Goal: Ask a question: Seek information or help from site administrators or community

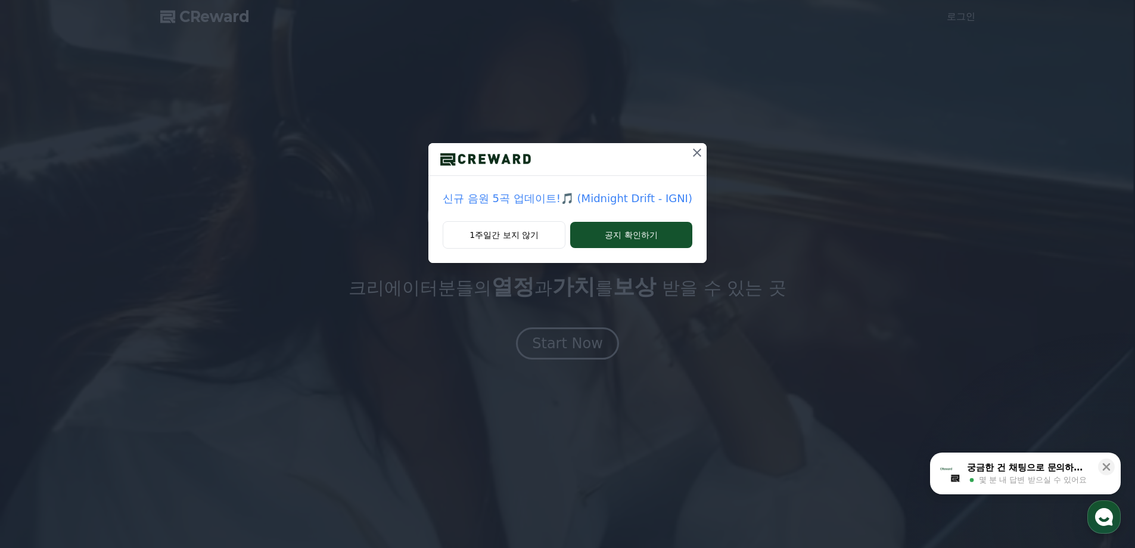
click at [695, 151] on icon at bounding box center [697, 152] width 14 height 14
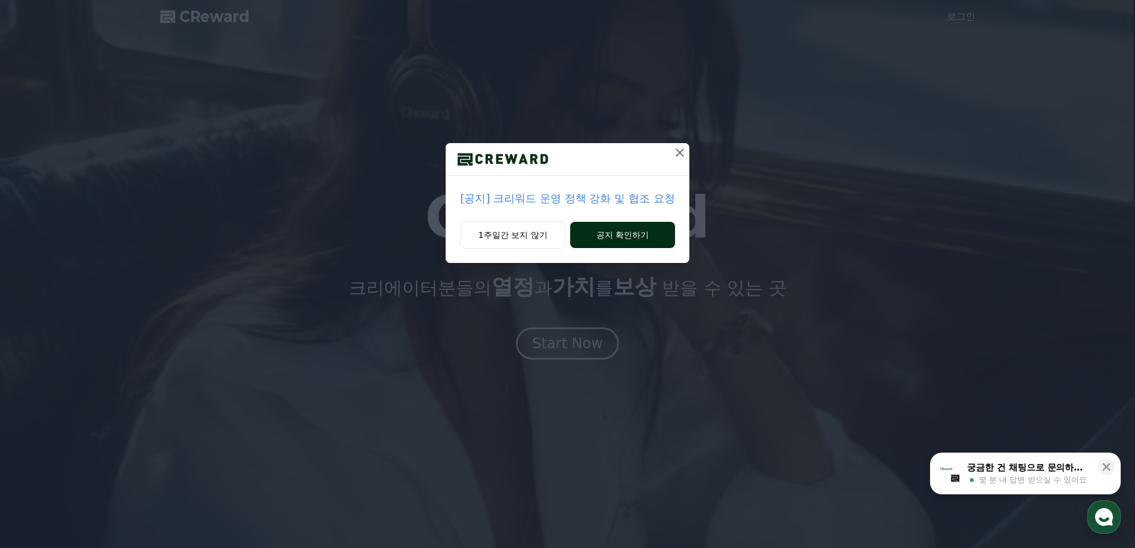
click at [613, 228] on button "공지 확인하기" at bounding box center [622, 235] width 104 height 26
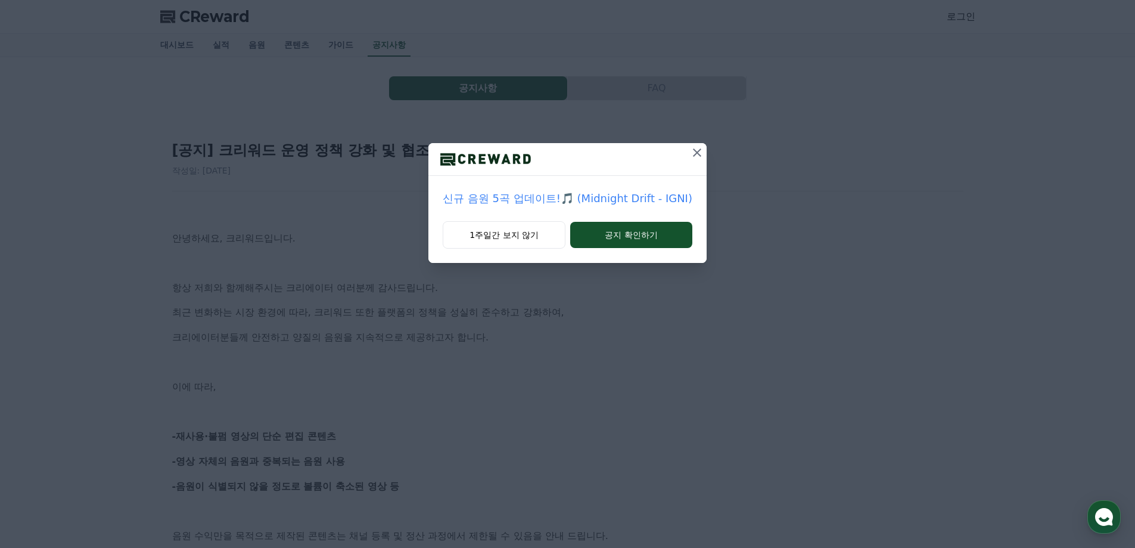
click at [694, 151] on icon at bounding box center [697, 152] width 14 height 14
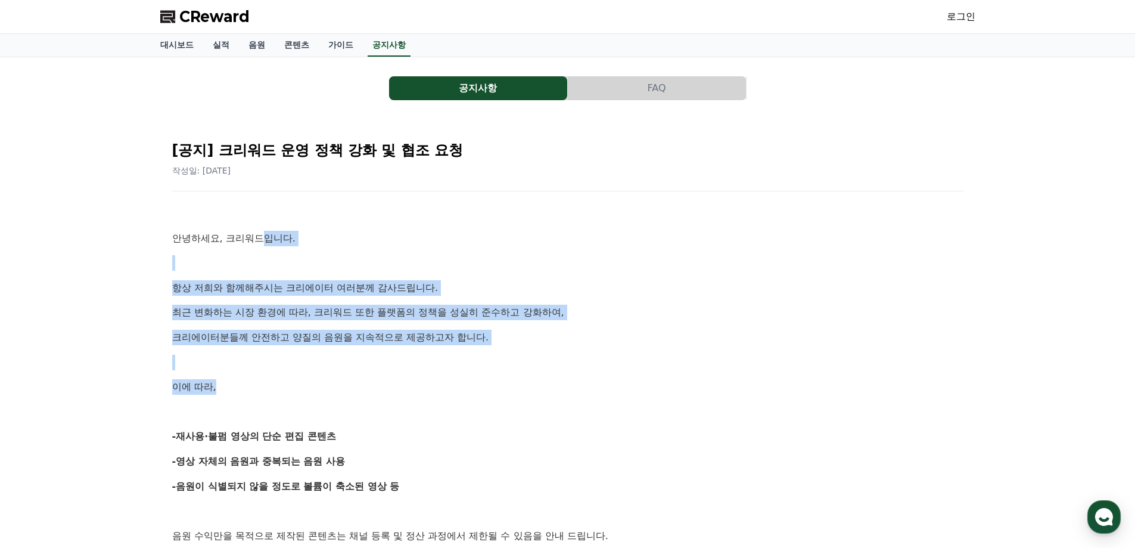
drag, startPoint x: 274, startPoint y: 247, endPoint x: 371, endPoint y: 374, distance: 160.2
drag, startPoint x: 433, startPoint y: 277, endPoint x: 484, endPoint y: 408, distance: 140.2
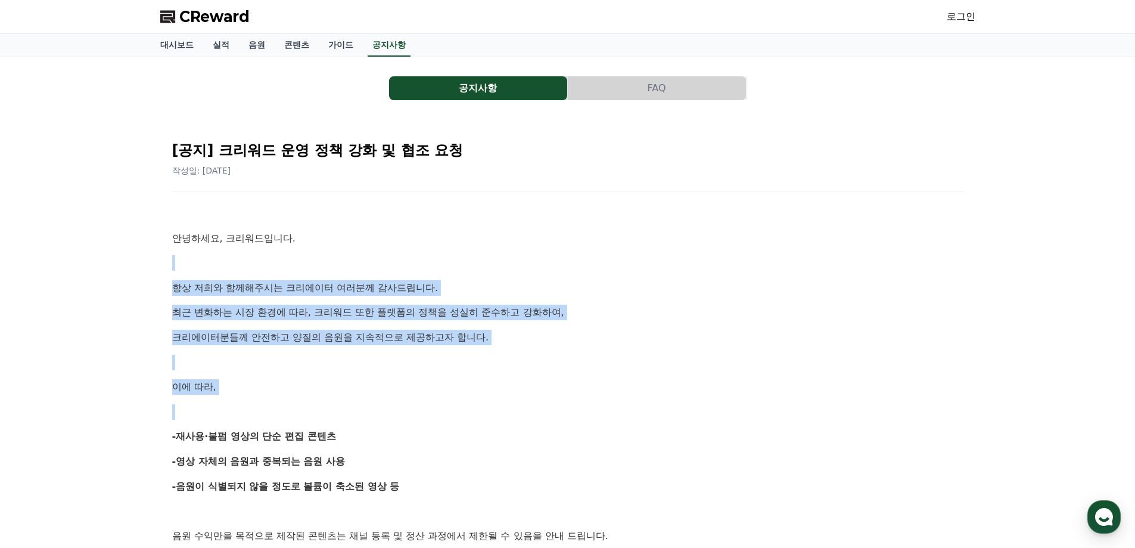
click at [484, 408] on p at bounding box center [567, 411] width 791 height 15
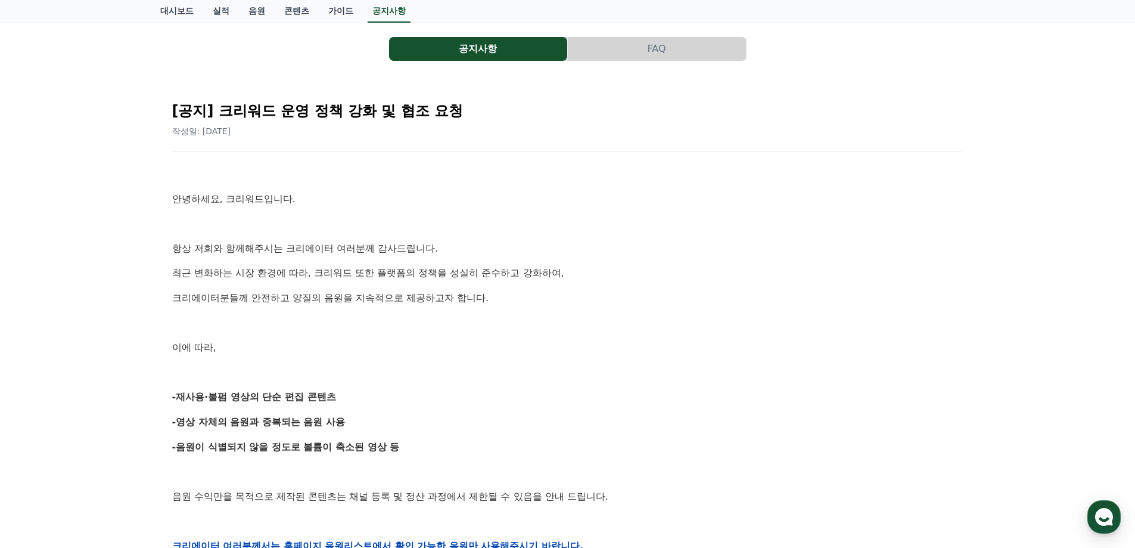
scroll to position [60, 0]
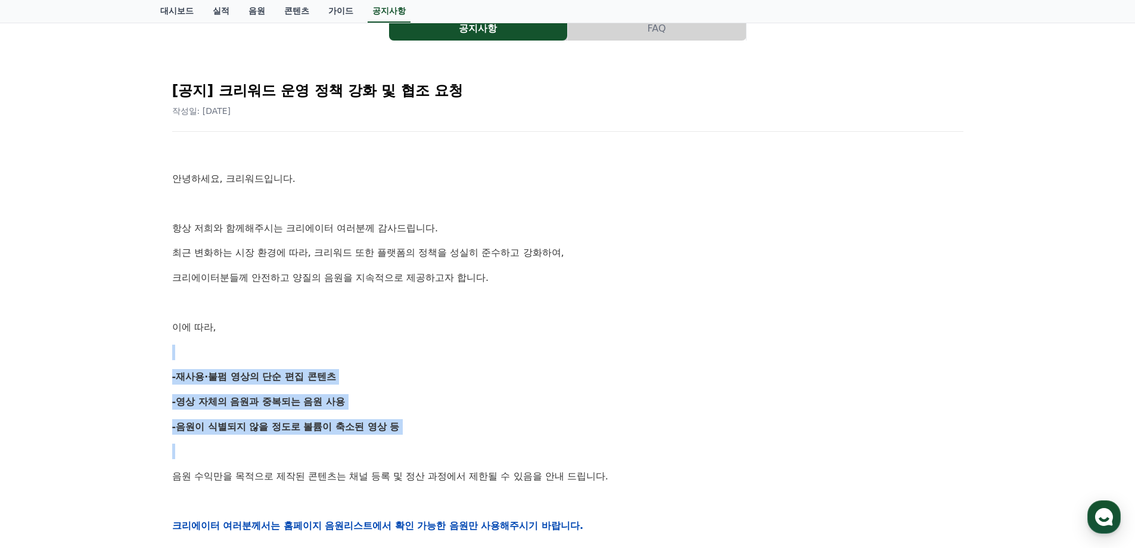
drag, startPoint x: 416, startPoint y: 366, endPoint x: 472, endPoint y: 456, distance: 106.0
click at [472, 456] on div "안녕하세요, 크리워드입니다. 항상 저희와 함께해주시는 크리에이터 여러분께 감사드립니다. 최근 변화하는 시장 환경에 따라, 크리워드 또한 플랫폼…" at bounding box center [567, 525] width 791 height 759
click at [472, 456] on p at bounding box center [567, 450] width 791 height 15
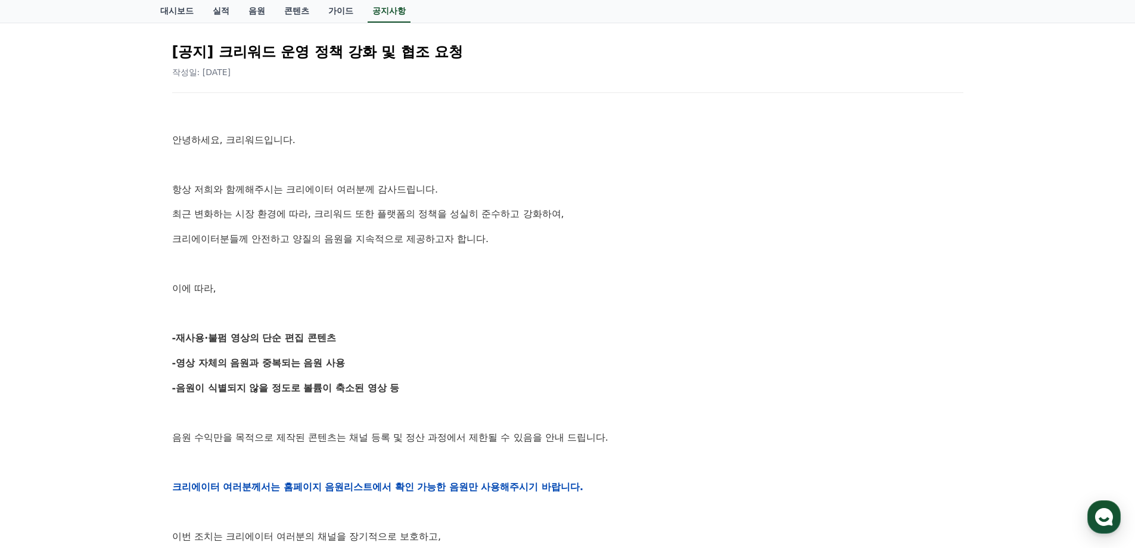
scroll to position [119, 0]
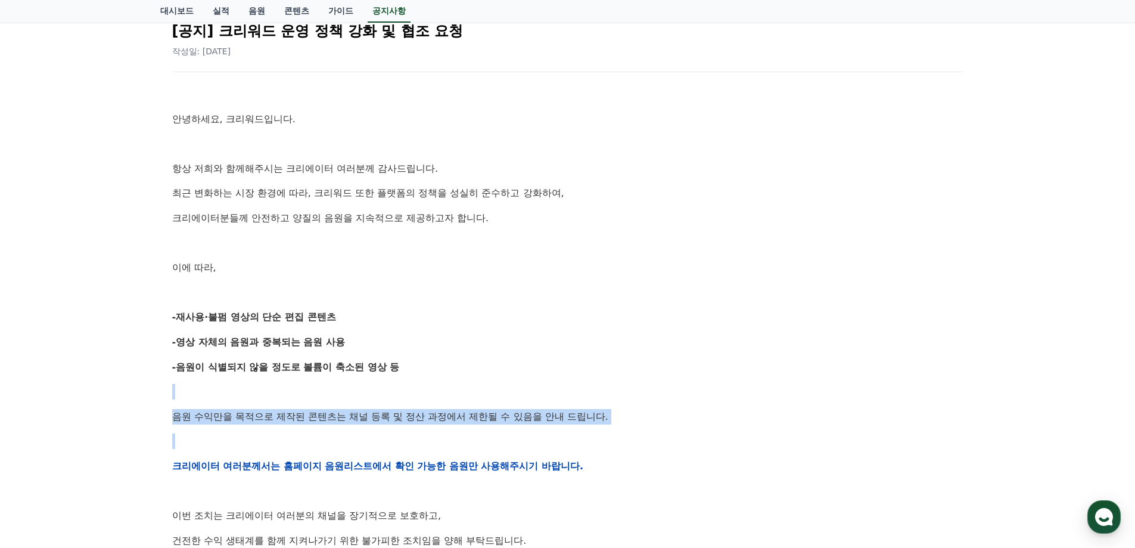
drag, startPoint x: 527, startPoint y: 389, endPoint x: 588, endPoint y: 438, distance: 77.5
click at [588, 438] on div "안녕하세요, 크리워드입니다. 항상 저희와 함께해주시는 크리에이터 여러분께 감사드립니다. 최근 변화하는 시장 환경에 따라, 크리워드 또한 플랫폼…" at bounding box center [567, 465] width 791 height 759
click at [588, 438] on p at bounding box center [567, 440] width 791 height 15
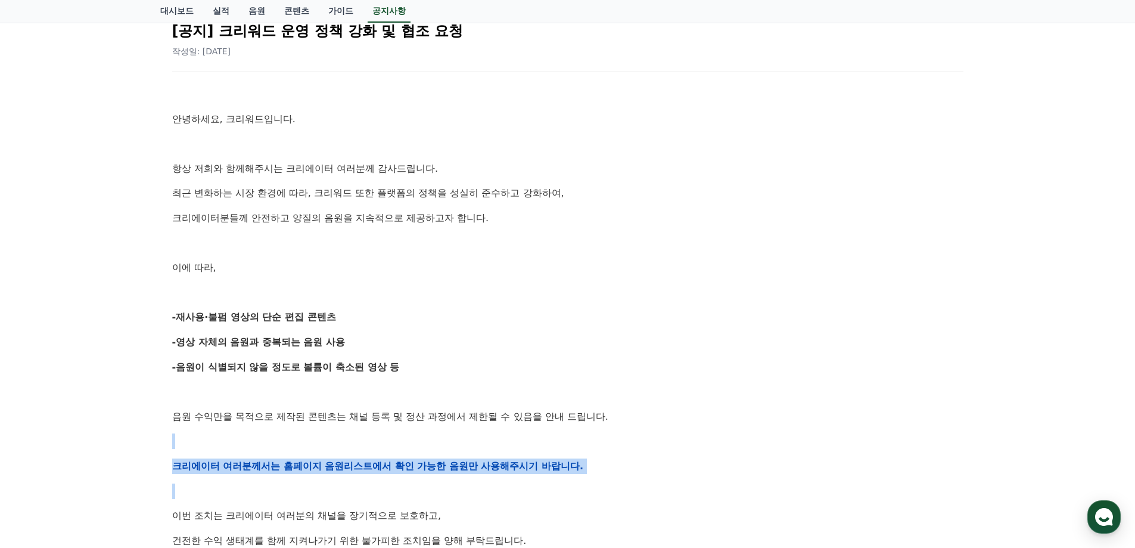
drag, startPoint x: 571, startPoint y: 448, endPoint x: 616, endPoint y: 494, distance: 64.1
click at [616, 494] on div "안녕하세요, 크리워드입니다. 항상 저희와 함께해주시는 크리에이터 여러분께 감사드립니다. 최근 변화하는 시장 환경에 따라, 크리워드 또한 플랫폼…" at bounding box center [567, 465] width 791 height 759
click at [616, 494] on p at bounding box center [567, 490] width 791 height 15
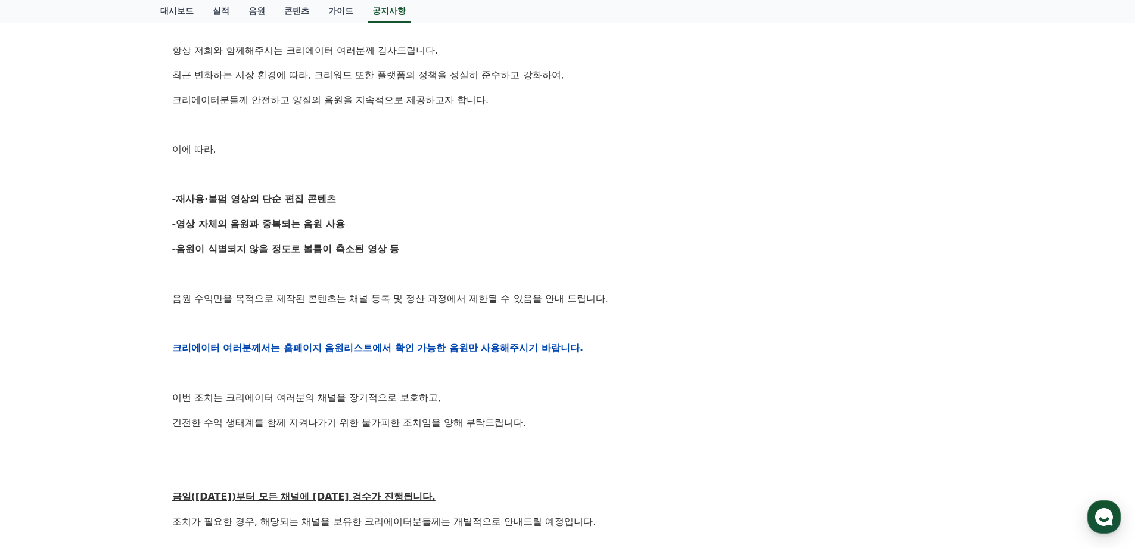
scroll to position [238, 0]
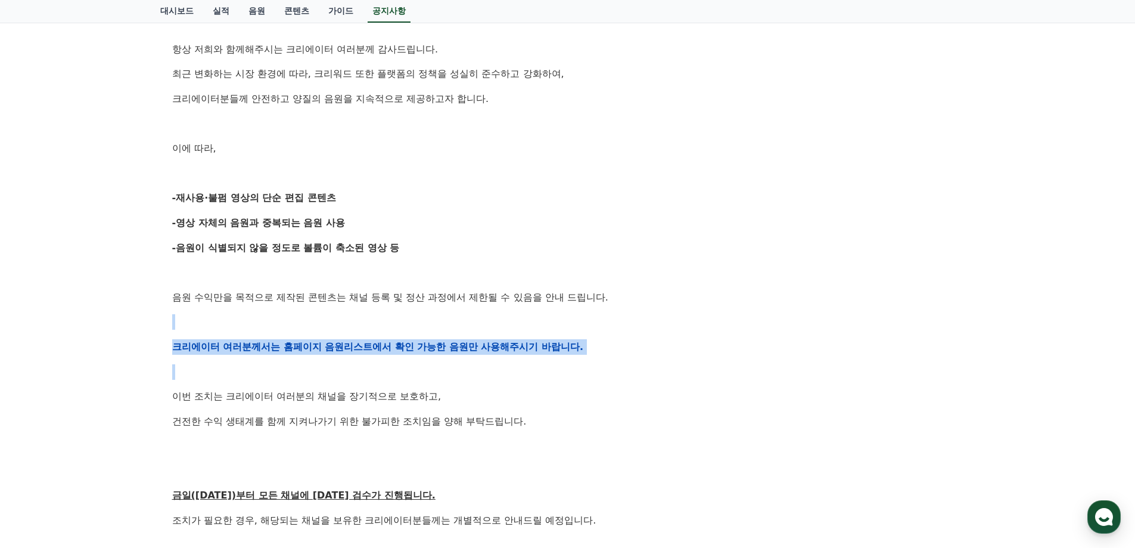
drag, startPoint x: 565, startPoint y: 324, endPoint x: 586, endPoint y: 363, distance: 44.5
click at [586, 363] on div "안녕하세요, 크리워드입니다. 항상 저희와 함께해주시는 크리에이터 여러분께 감사드립니다. 최근 변화하는 시장 환경에 따라, 크리워드 또한 플랫폼…" at bounding box center [567, 346] width 791 height 759
drag, startPoint x: 561, startPoint y: 314, endPoint x: 596, endPoint y: 369, distance: 65.1
click at [596, 369] on div "안녕하세요, 크리워드입니다. 항상 저희와 함께해주시는 크리에이터 여러분께 감사드립니다. 최근 변화하는 시장 환경에 따라, 크리워드 또한 플랫폼…" at bounding box center [567, 346] width 791 height 759
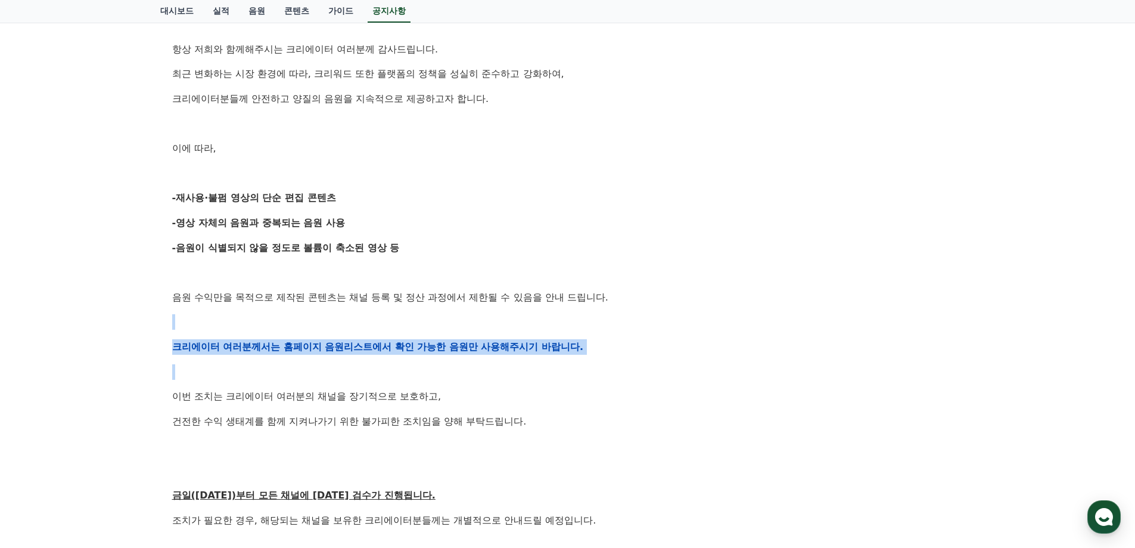
click at [596, 369] on p at bounding box center [567, 371] width 791 height 15
drag, startPoint x: 563, startPoint y: 324, endPoint x: 597, endPoint y: 370, distance: 57.4
click at [597, 370] on div "안녕하세요, 크리워드입니다. 항상 저희와 함께해주시는 크리에이터 여러분께 감사드립니다. 최근 변화하는 시장 환경에 따라, 크리워드 또한 플랫폼…" at bounding box center [567, 346] width 791 height 759
click at [597, 370] on p at bounding box center [567, 371] width 791 height 15
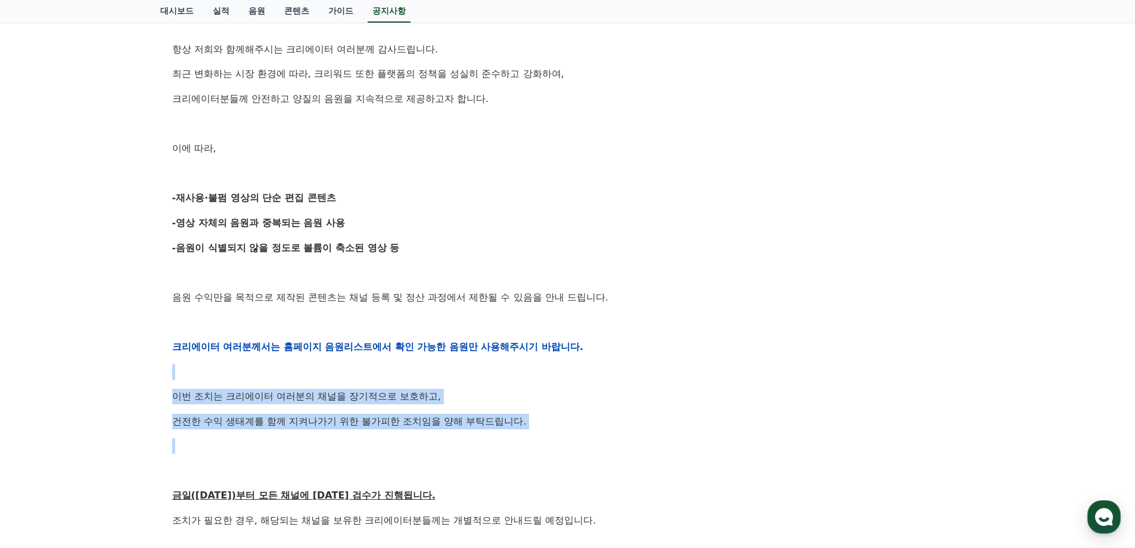
drag, startPoint x: 567, startPoint y: 435, endPoint x: 576, endPoint y: 440, distance: 10.4
click at [575, 440] on div "안녕하세요, 크리워드입니다. 항상 저희와 함께해주시는 크리에이터 여러분께 감사드립니다. 최근 변화하는 시장 환경에 따라, 크리워드 또한 플랫폼…" at bounding box center [567, 346] width 791 height 759
click at [576, 440] on p at bounding box center [567, 445] width 791 height 15
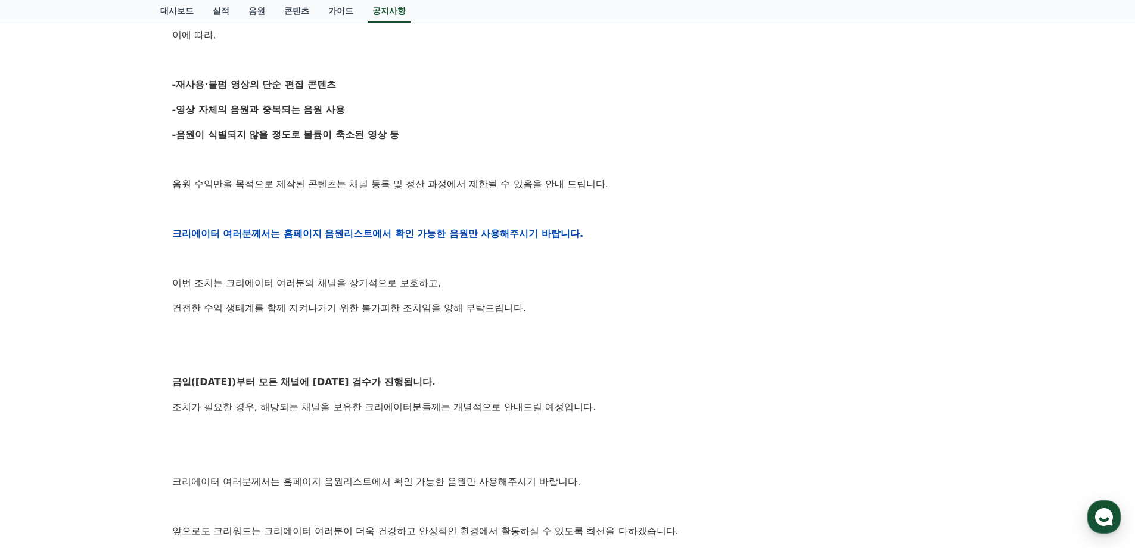
scroll to position [358, 0]
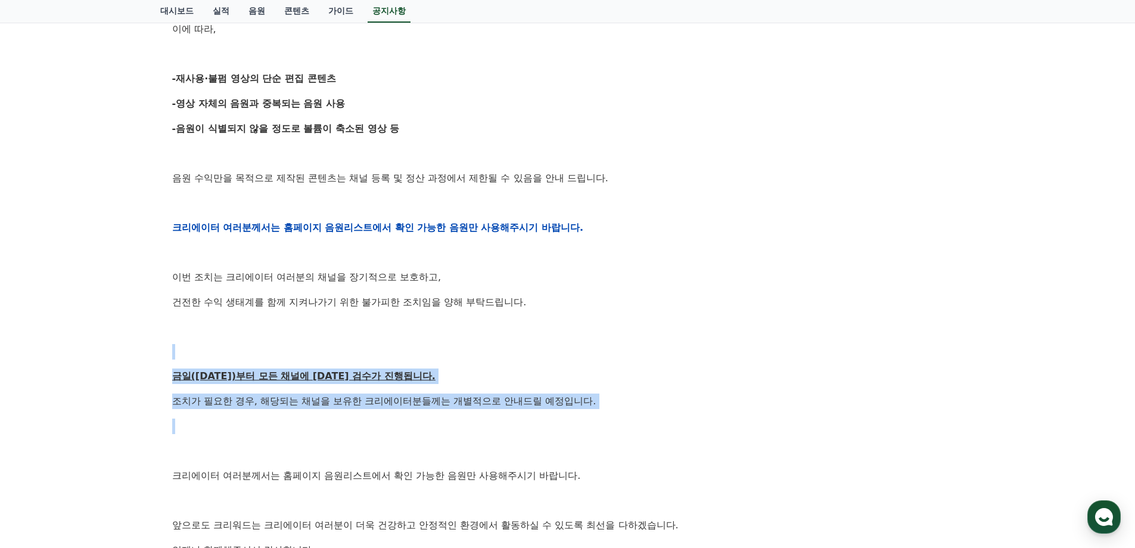
drag, startPoint x: 436, startPoint y: 344, endPoint x: 661, endPoint y: 433, distance: 241.6
click at [661, 433] on div "안녕하세요, 크리워드입니다. 항상 저희와 함께해주시는 크리에이터 여러분께 감사드립니다. 최근 변화하는 시장 환경에 따라, 크리워드 또한 플랫폼…" at bounding box center [567, 227] width 791 height 759
click at [661, 433] on p at bounding box center [567, 425] width 791 height 15
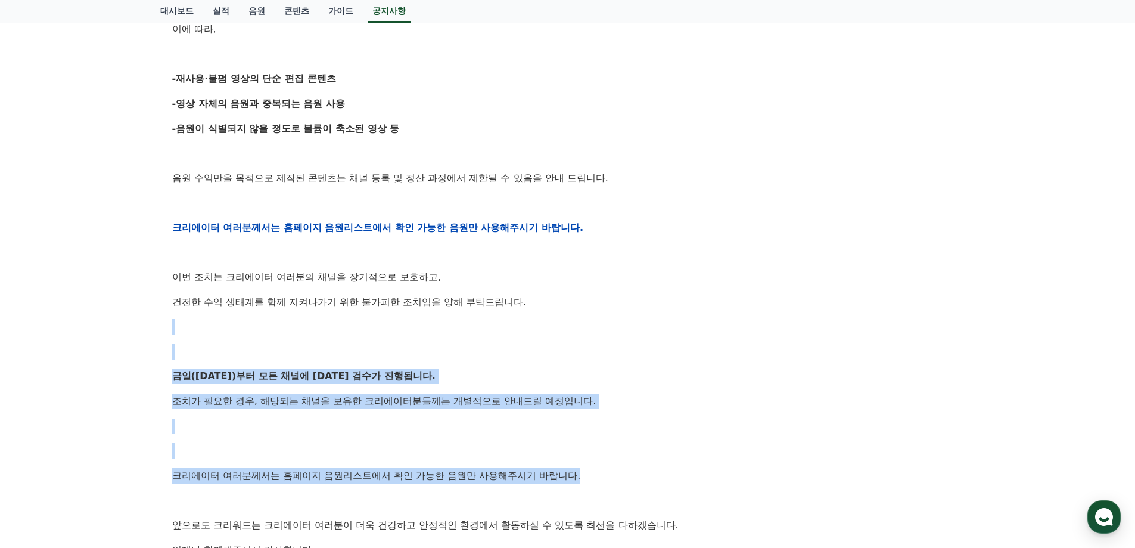
drag, startPoint x: 624, startPoint y: 425, endPoint x: 648, endPoint y: 463, distance: 44.8
click at [648, 463] on div "안녕하세요, 크리워드입니다. 항상 저희와 함께해주시는 크리에이터 여러분께 감사드립니다. 최근 변화하는 시장 환경에 따라, 크리워드 또한 플랫폼…" at bounding box center [567, 227] width 791 height 759
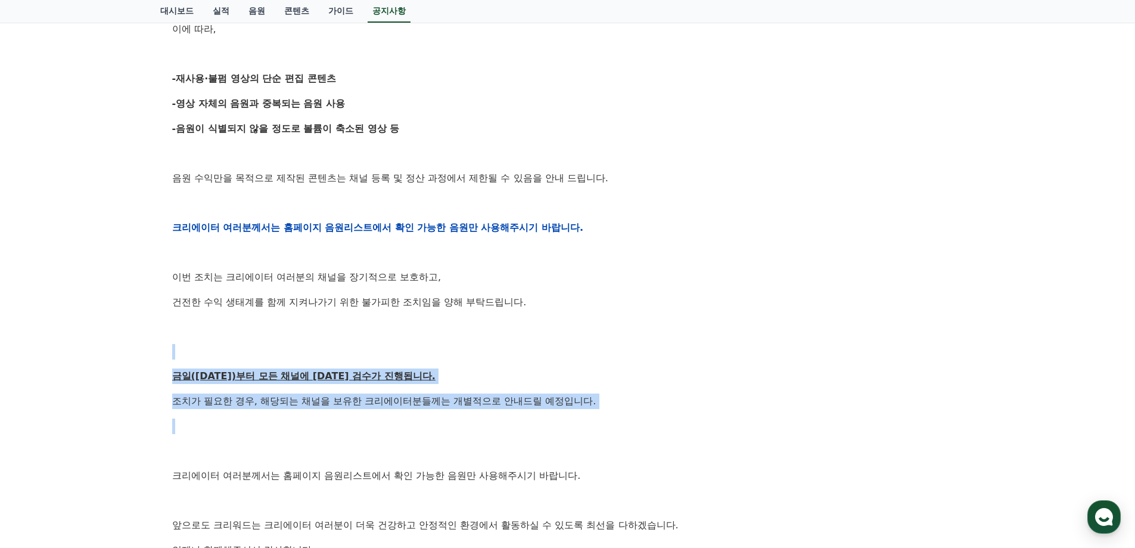
drag, startPoint x: 602, startPoint y: 396, endPoint x: 627, endPoint y: 419, distance: 33.3
click at [627, 419] on div "안녕하세요, 크리워드입니다. 항상 저희와 함께해주시는 크리에이터 여러분께 감사드립니다. 최근 변화하는 시장 환경에 따라, 크리워드 또한 플랫폼…" at bounding box center [567, 227] width 791 height 759
click at [627, 419] on p at bounding box center [567, 425] width 791 height 15
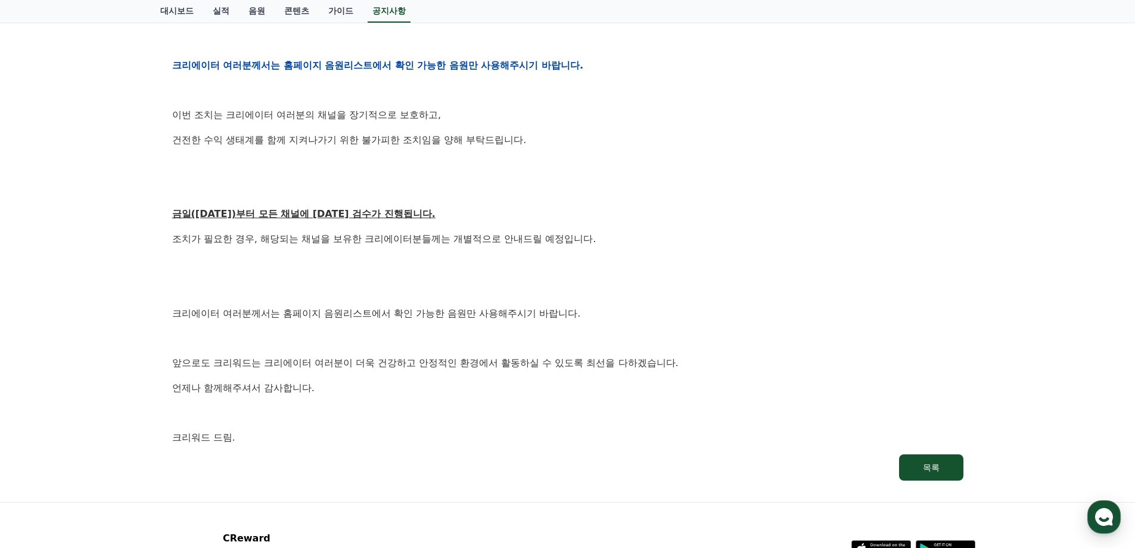
scroll to position [536, 0]
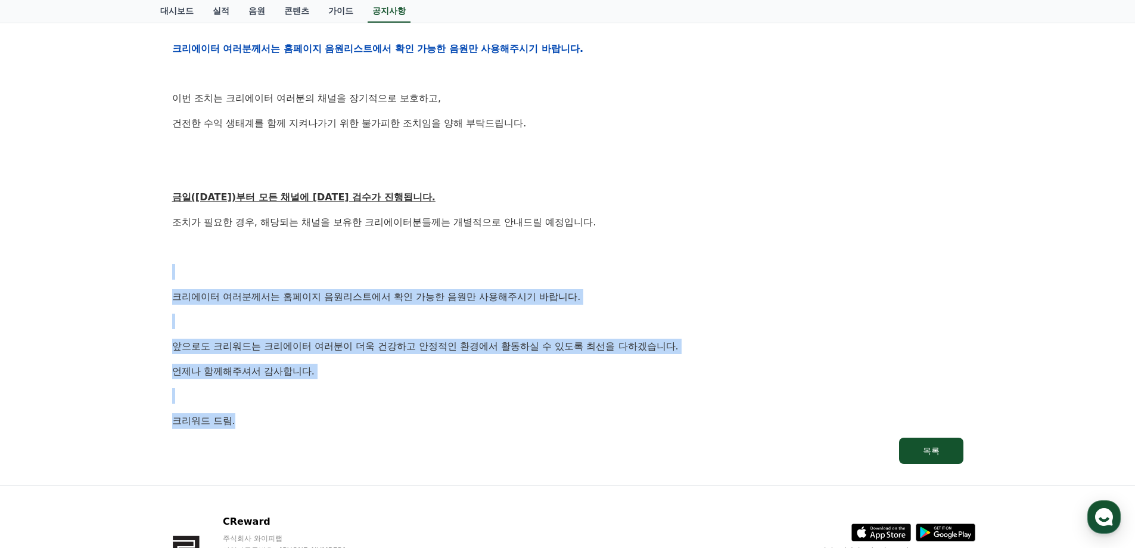
drag, startPoint x: 528, startPoint y: 269, endPoint x: 577, endPoint y: 448, distance: 185.5
click at [577, 448] on div "[공지] 크리워드 운영 정책 강화 및 협조 요청 작성일: 2025-09-15 안녕하세요, 크리워드입니다. 항상 저희와 함께해주시는 크리에이터 …" at bounding box center [568, 29] width 796 height 874
click at [577, 448] on link "목록" at bounding box center [567, 450] width 791 height 26
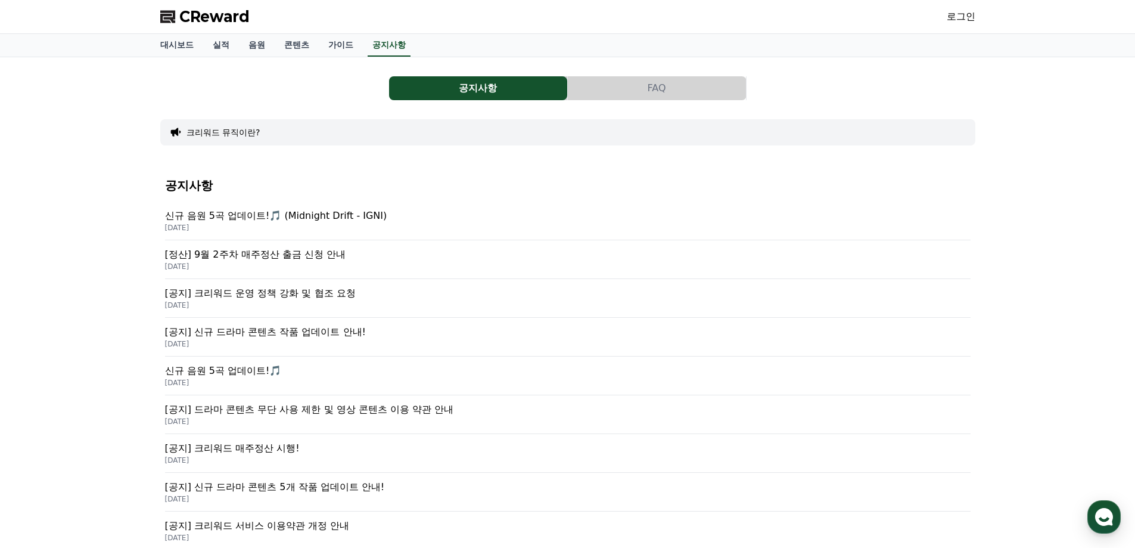
click at [479, 92] on button "공지사항" at bounding box center [478, 88] width 178 height 24
click at [663, 89] on button "FAQ" at bounding box center [657, 88] width 178 height 24
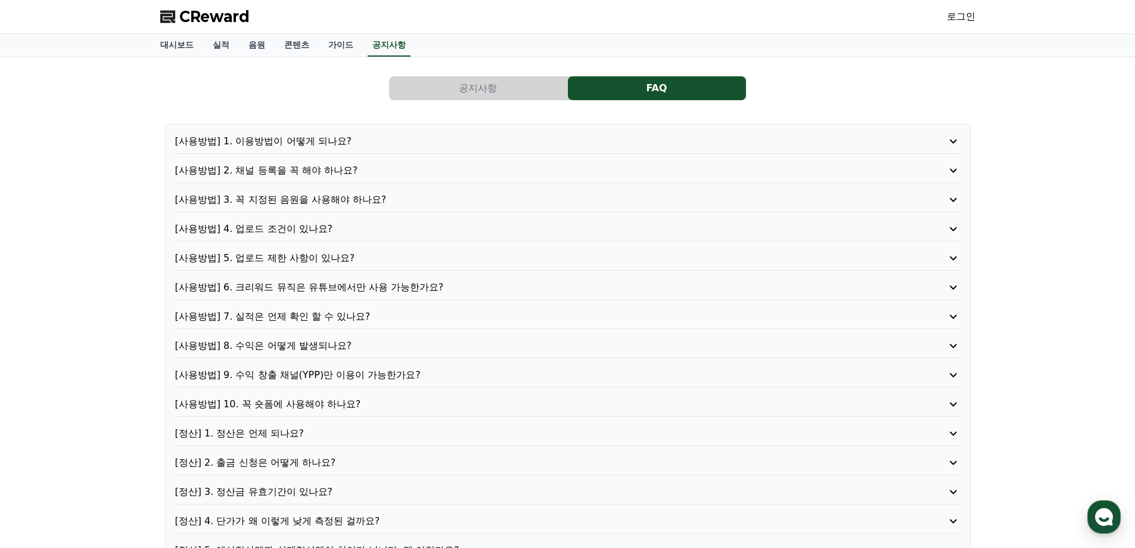
click at [487, 89] on button "공지사항" at bounding box center [478, 88] width 178 height 24
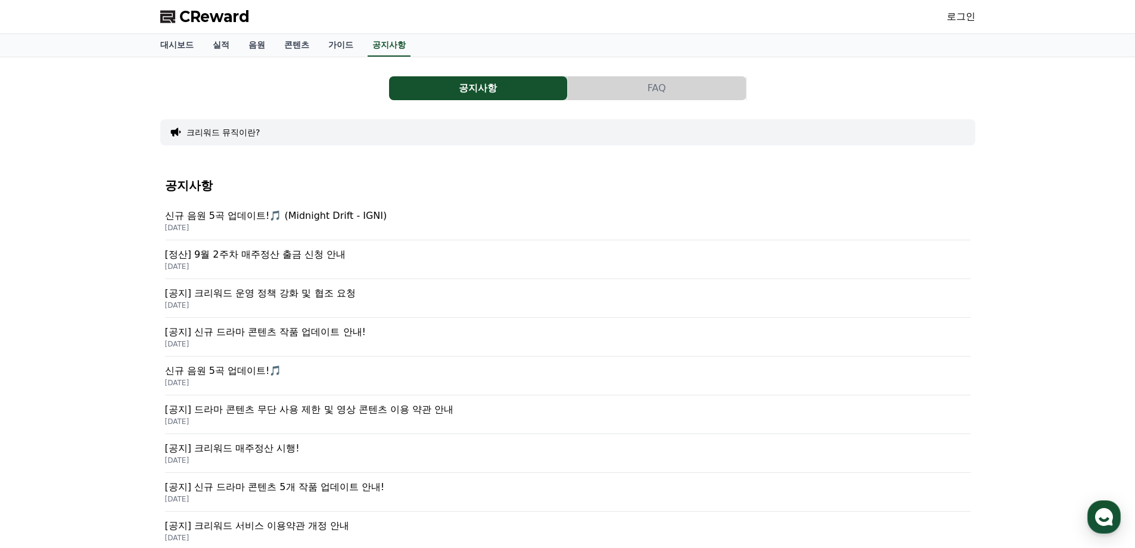
click at [968, 15] on link "로그인" at bounding box center [961, 17] width 29 height 14
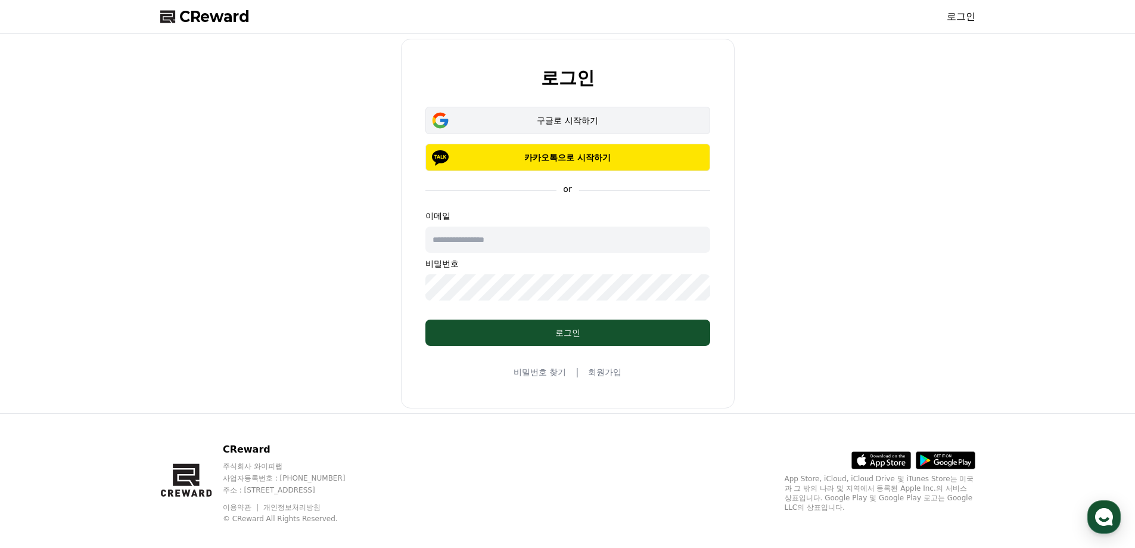
click at [565, 119] on div "구글로 시작하기" at bounding box center [568, 120] width 250 height 12
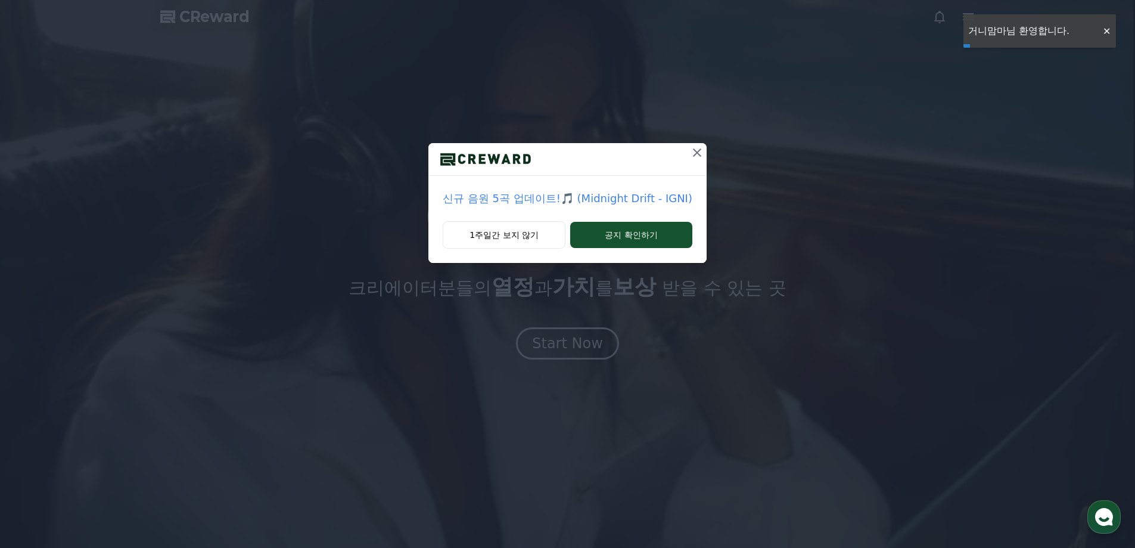
click at [693, 150] on icon at bounding box center [697, 152] width 14 height 14
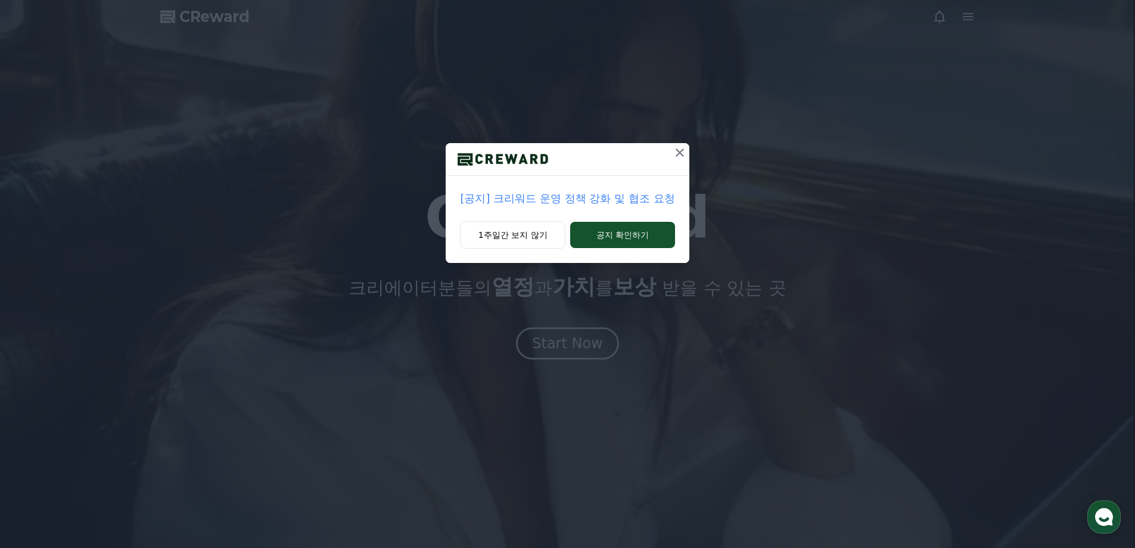
click at [680, 152] on icon at bounding box center [680, 152] width 8 height 8
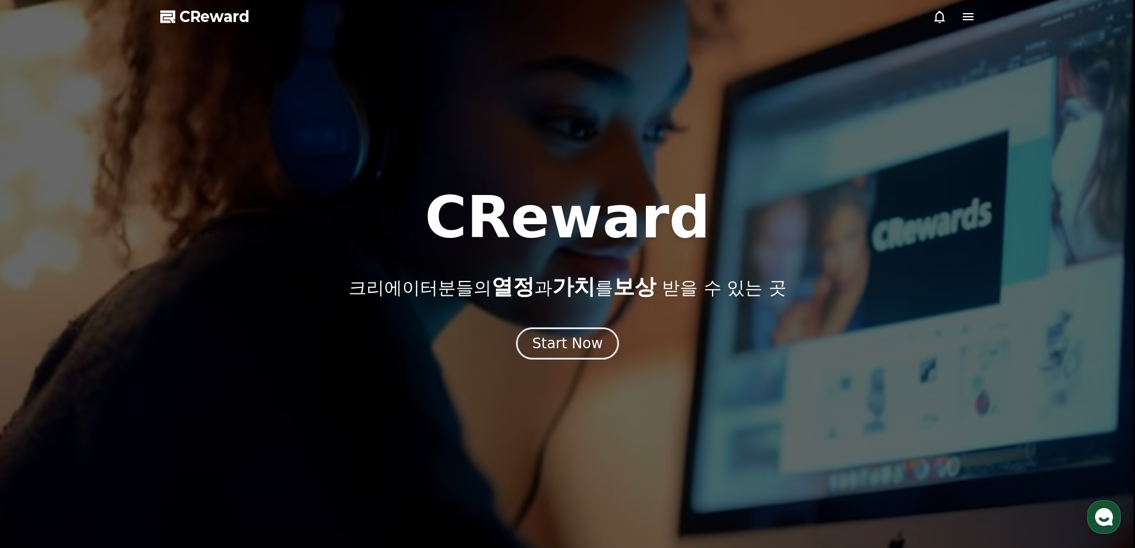
click at [938, 15] on icon at bounding box center [940, 17] width 14 height 14
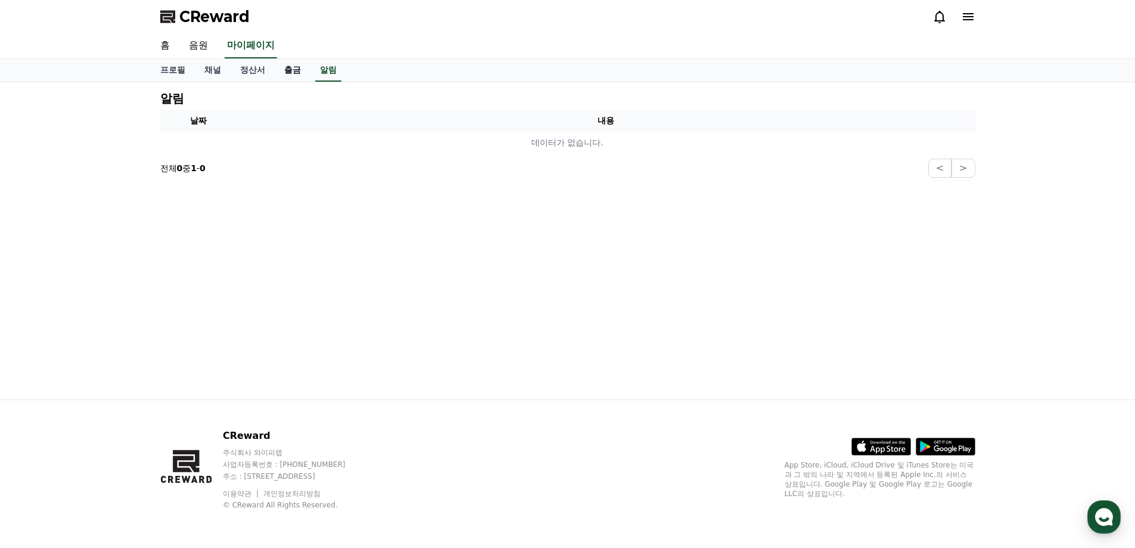
click at [287, 70] on link "출금" at bounding box center [293, 70] width 36 height 23
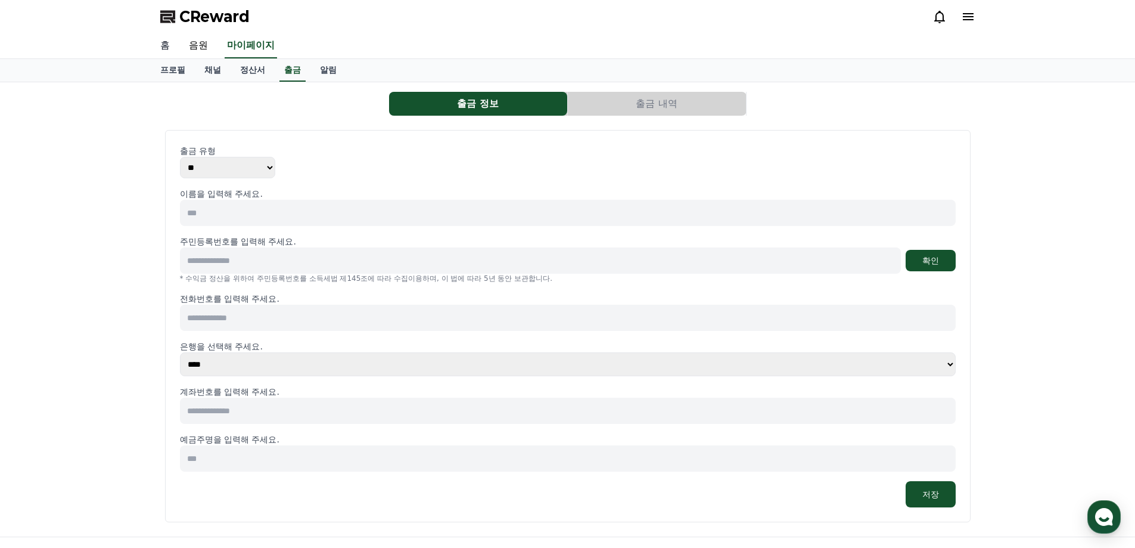
click at [166, 45] on link "홈" at bounding box center [165, 45] width 29 height 25
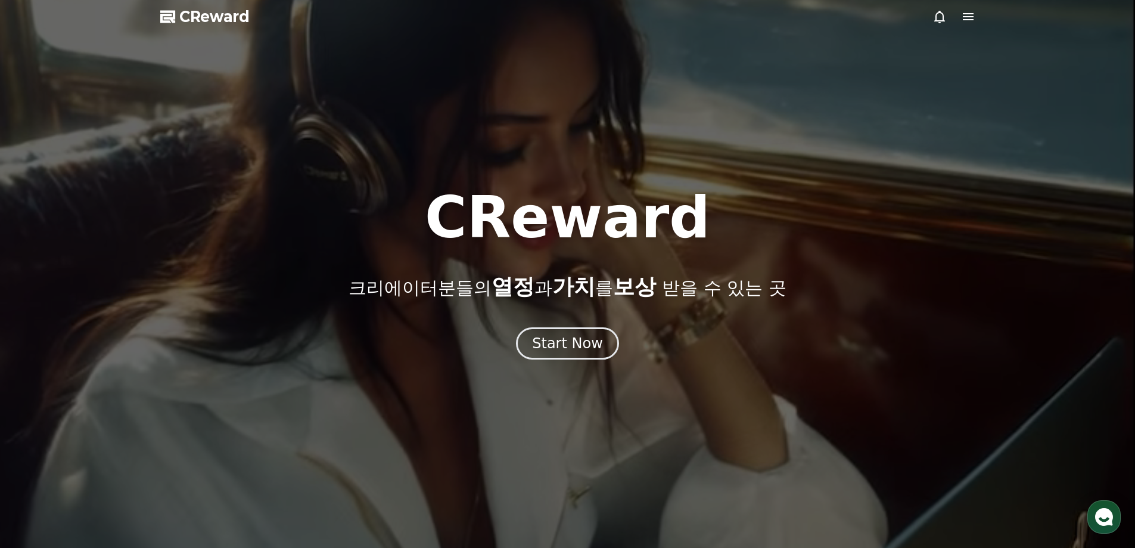
click at [946, 15] on icon at bounding box center [940, 17] width 14 height 14
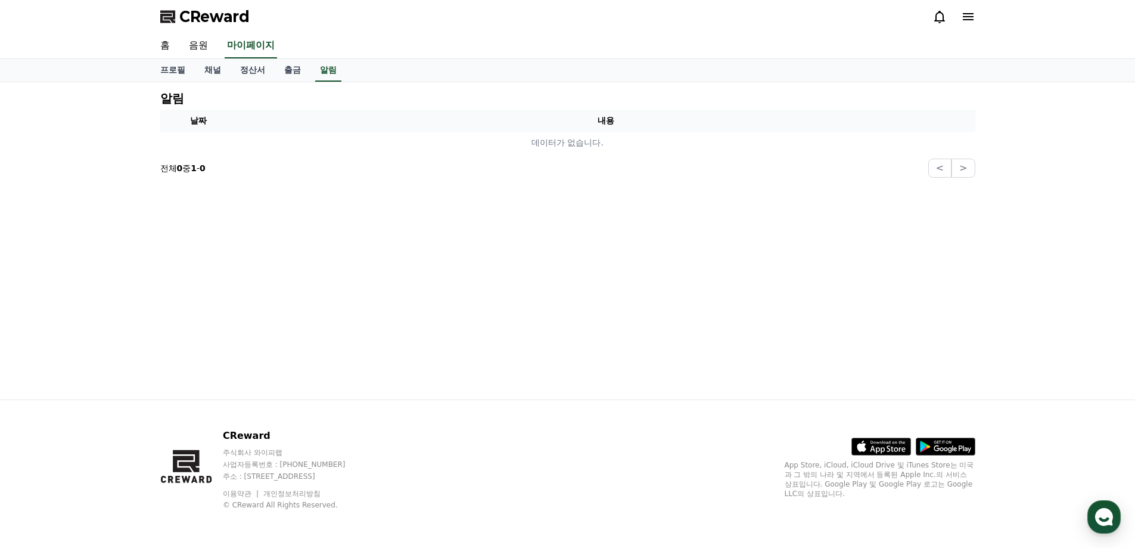
click at [960, 15] on div at bounding box center [954, 17] width 43 height 14
click at [971, 16] on icon at bounding box center [968, 16] width 11 height 7
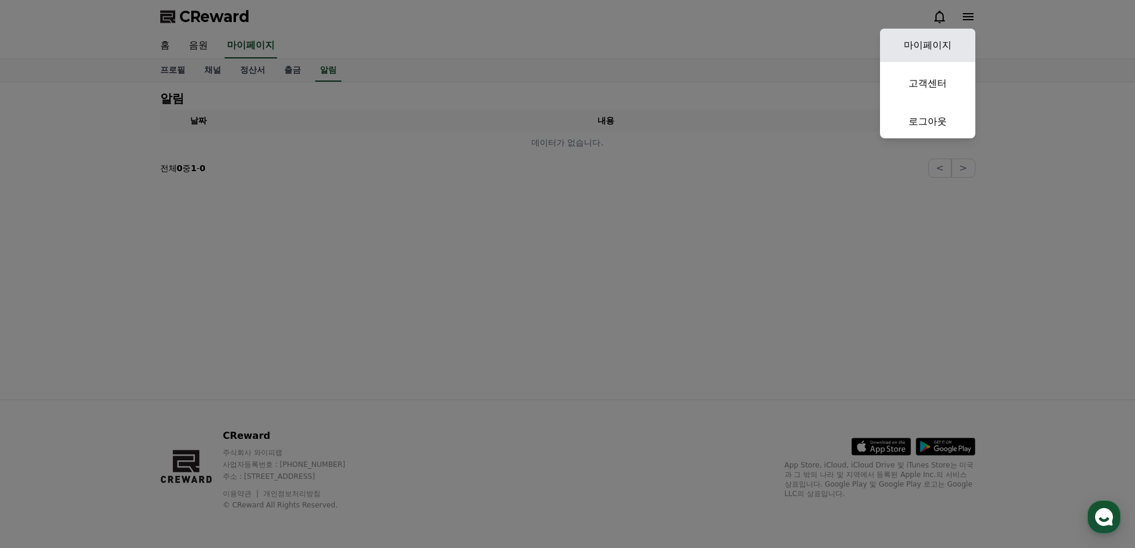
click at [925, 46] on link "마이페이지" at bounding box center [927, 45] width 95 height 33
select select "**********"
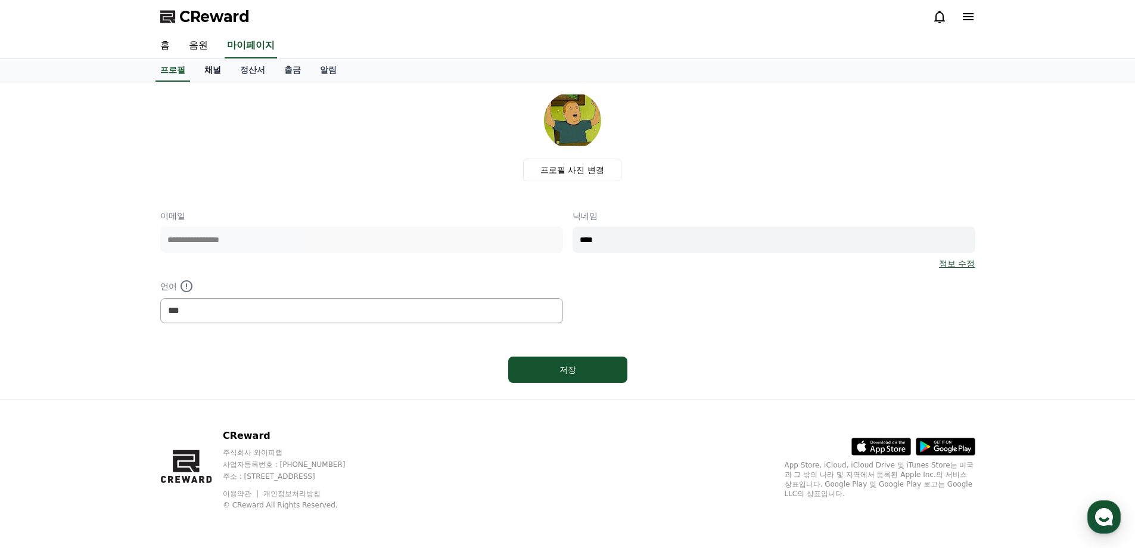
click at [214, 64] on link "채널" at bounding box center [213, 70] width 36 height 23
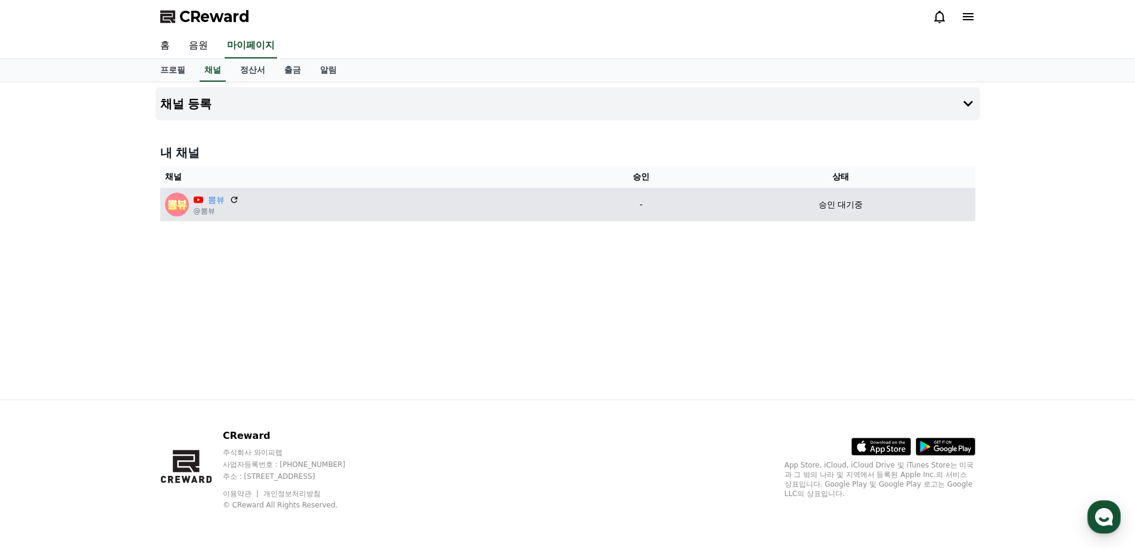
click at [241, 209] on div "뽐뷰 @뽐뷰" at bounding box center [368, 204] width 406 height 24
click at [235, 197] on icon at bounding box center [234, 199] width 7 height 7
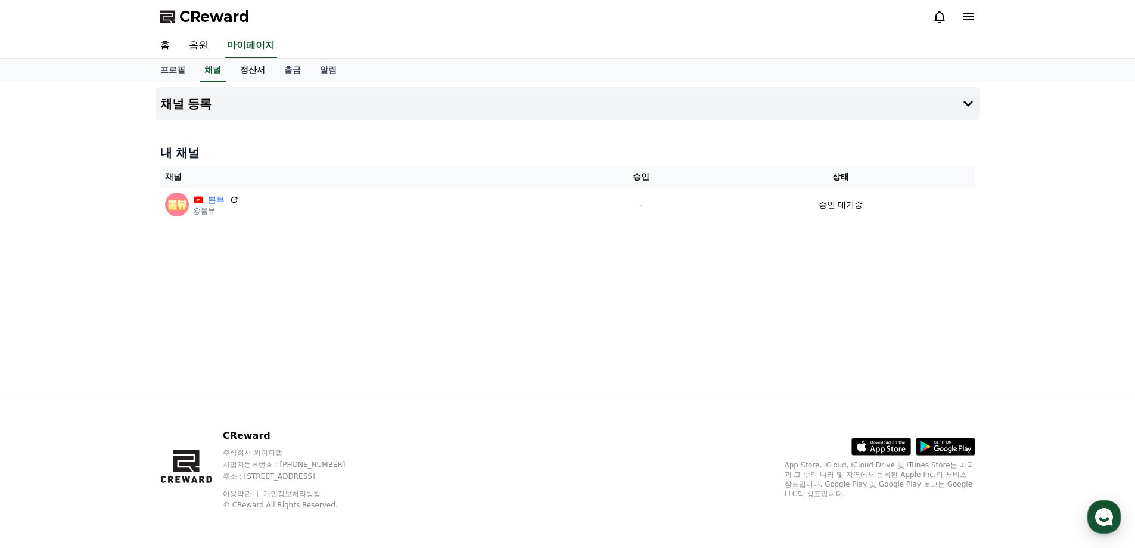
click at [254, 72] on link "정산서" at bounding box center [253, 70] width 44 height 23
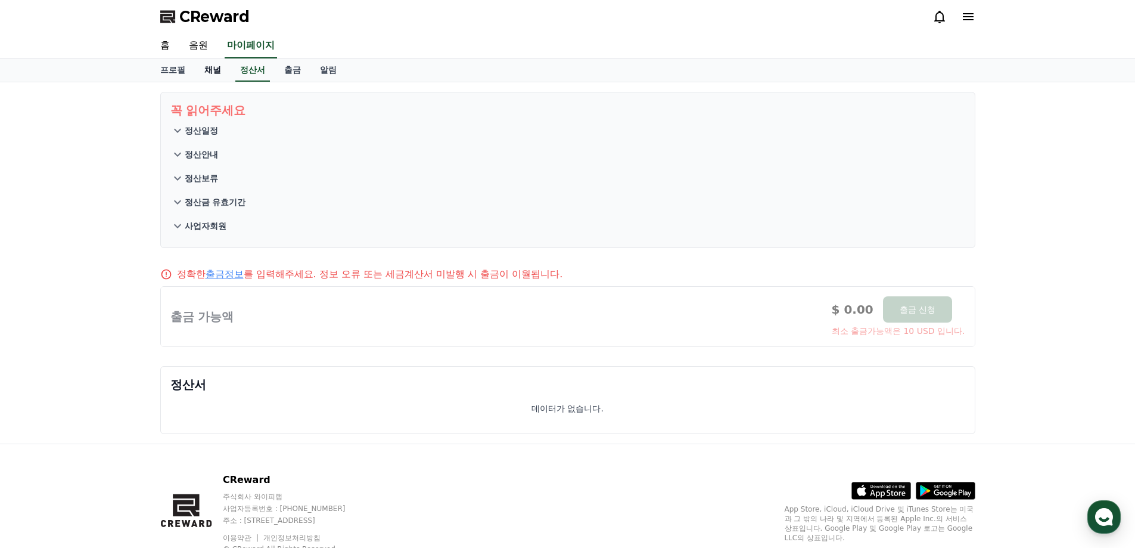
click at [218, 72] on link "채널" at bounding box center [213, 70] width 36 height 23
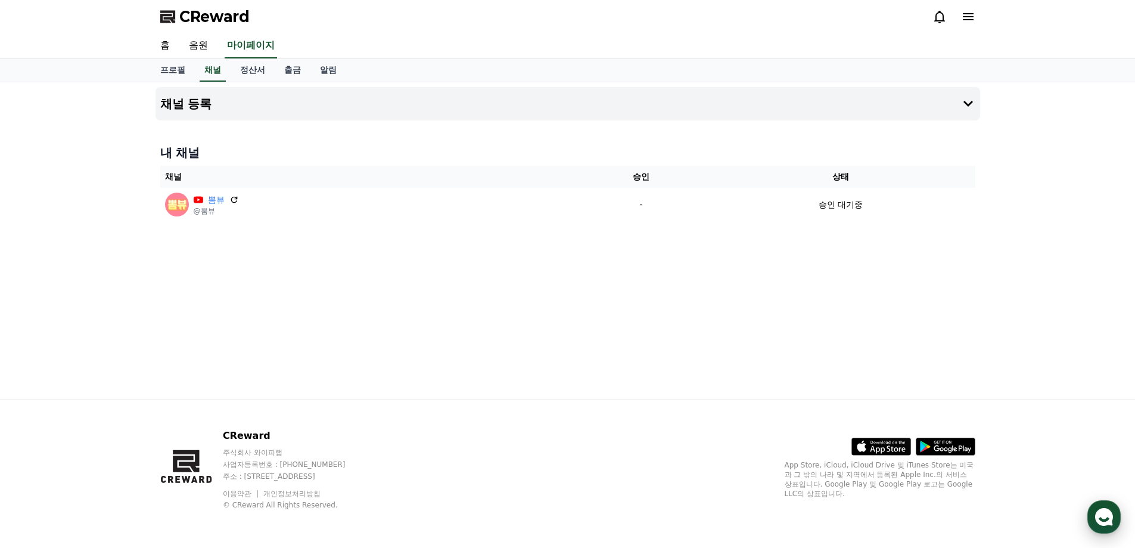
click at [1107, 515] on use "button" at bounding box center [1104, 517] width 18 height 18
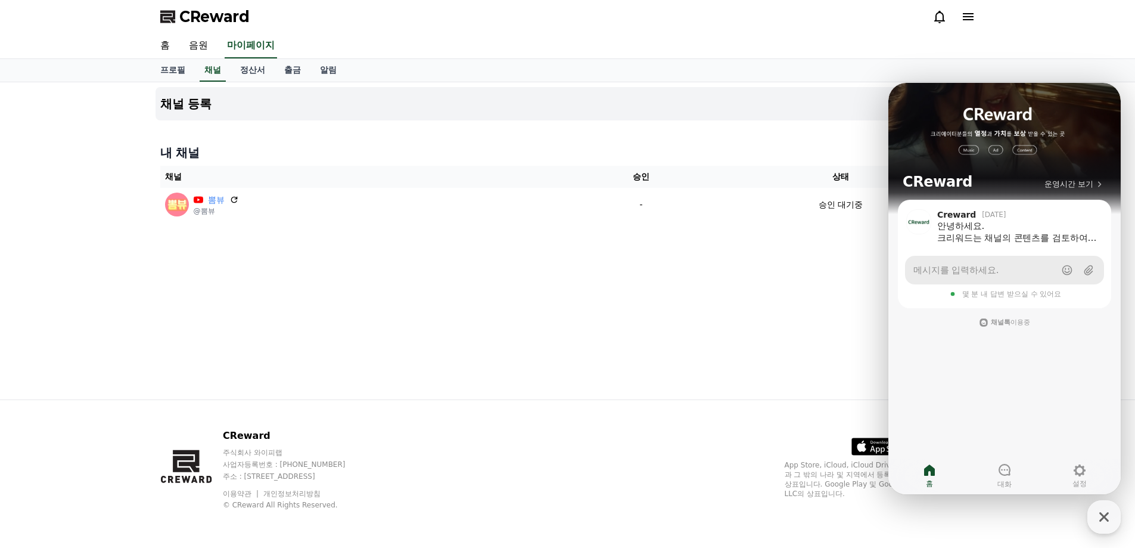
click at [990, 268] on span "메시지를 입력하세요." at bounding box center [956, 270] width 85 height 12
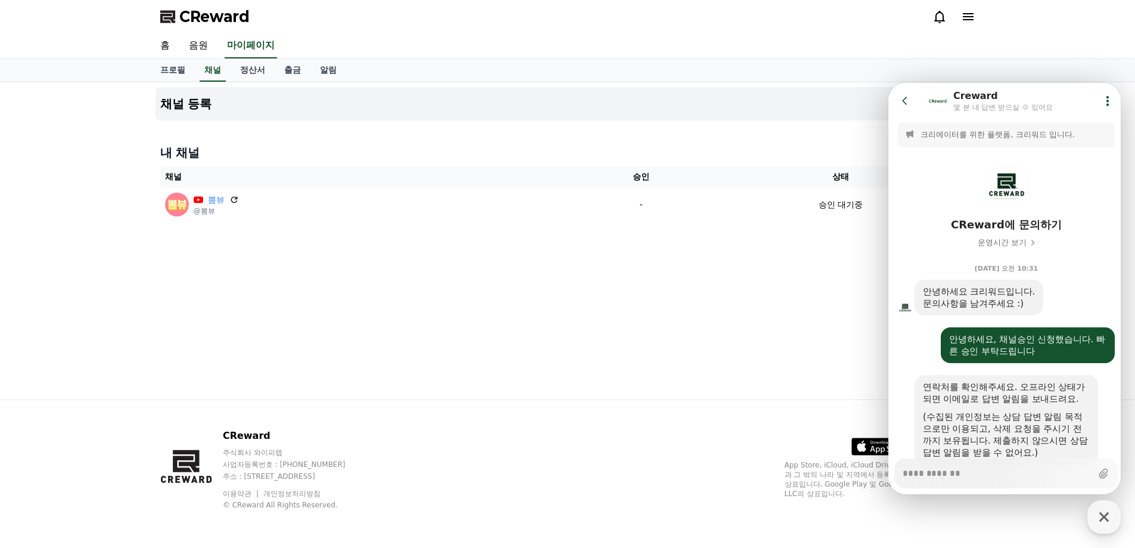
scroll to position [403, 0]
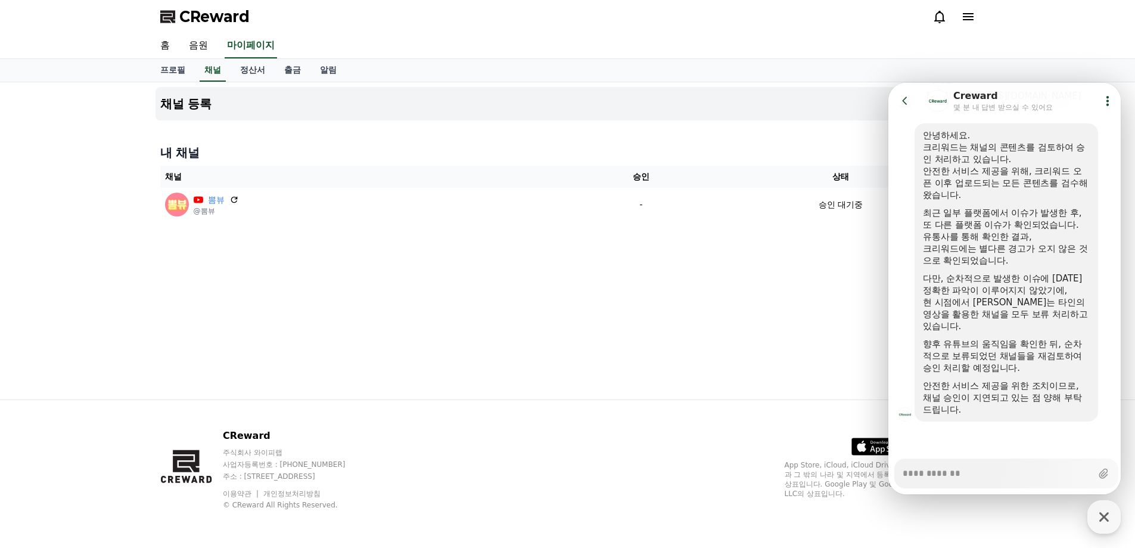
type textarea "*"
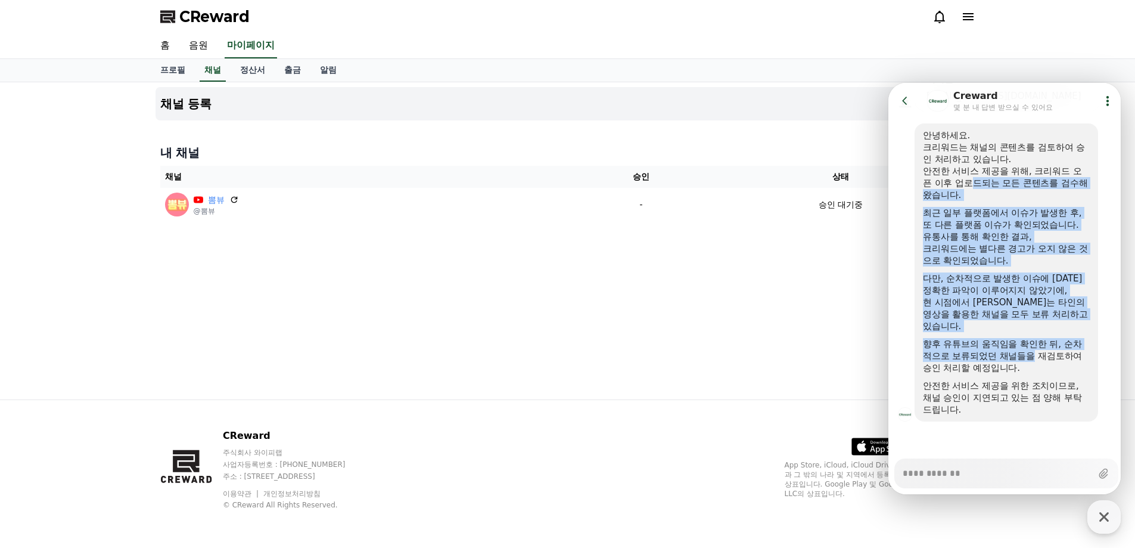
drag, startPoint x: 974, startPoint y: 207, endPoint x: 1021, endPoint y: 352, distance: 152.3
click at [1021, 352] on div "안녕하세요. 크리워드는 채널의 콘텐츠를 검토하여 승인 처리하고 있습니다. 안전한 서비스 제공을 위해, 크리워드 오픈 이후 업로드되는 모든 콘텐…" at bounding box center [1006, 272] width 167 height 286
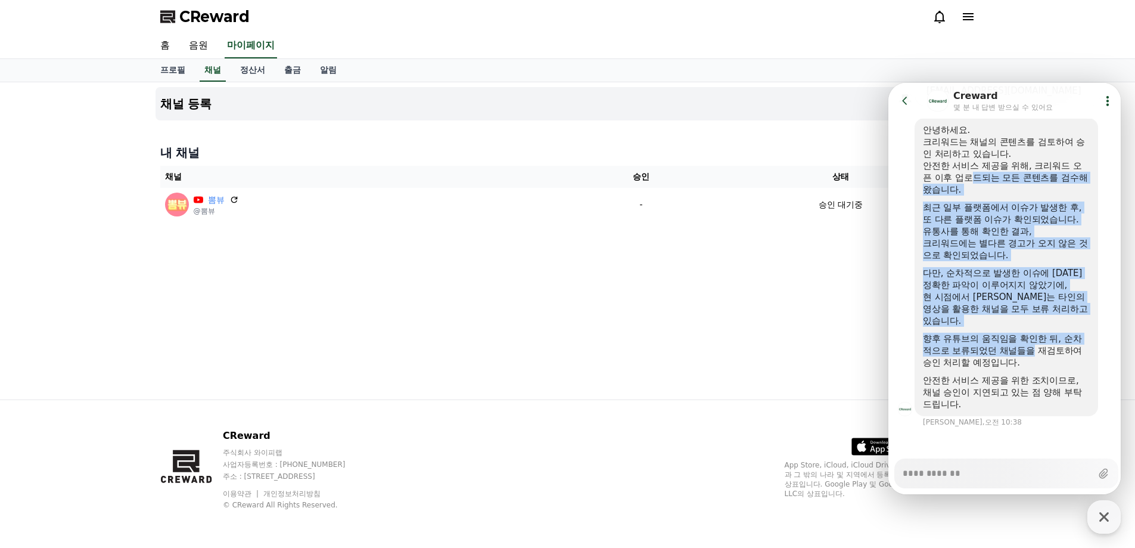
click at [1017, 341] on div "향후 유튜브의 움직임을 확인한 뒤, 순차적으로 보류되었던 채널들을 재검토하여 승인 처리할 예정입니다." at bounding box center [1006, 351] width 167 height 36
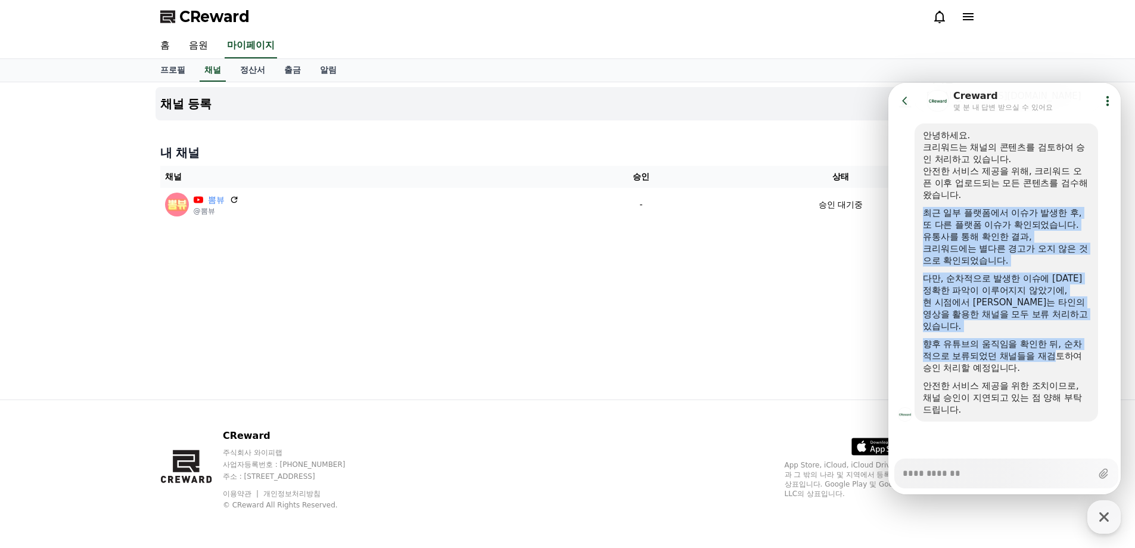
drag, startPoint x: 987, startPoint y: 218, endPoint x: 1041, endPoint y: 352, distance: 144.6
click at [1041, 352] on div "안녕하세요. 크리워드는 채널의 콘텐츠를 검토하여 승인 처리하고 있습니다. 안전한 서비스 제공을 위해, 크리워드 오픈 이후 업로드되는 모든 콘텐…" at bounding box center [1006, 272] width 167 height 286
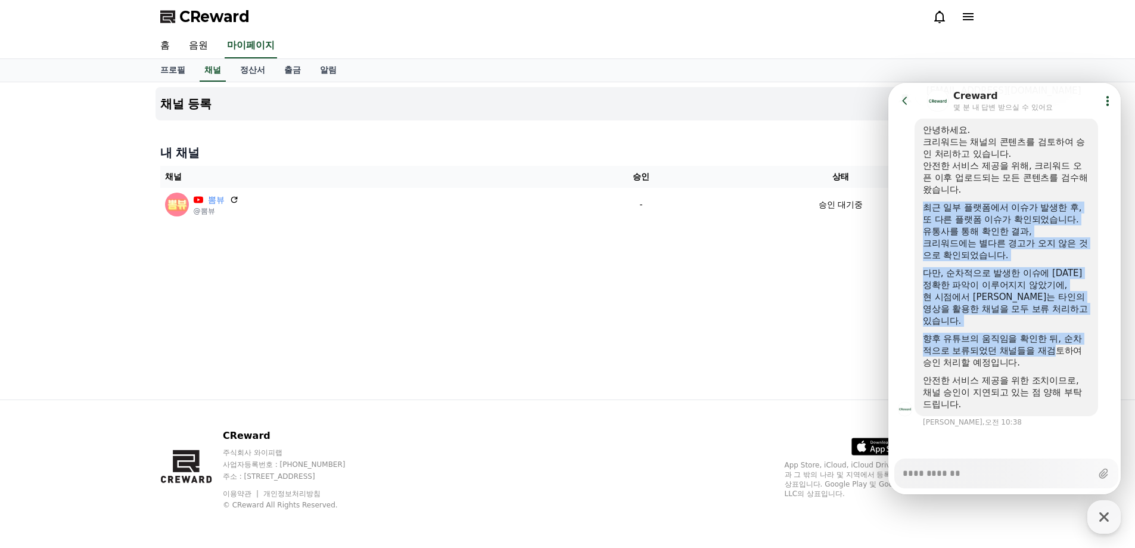
click at [1027, 331] on div "안녕하세요. 크리워드는 채널의 콘텐츠를 검토하여 승인 처리하고 있습니다. 안전한 서비스 제공을 위해, 크리워드 오픈 이후 업로드되는 모든 콘텐…" at bounding box center [1006, 267] width 167 height 286
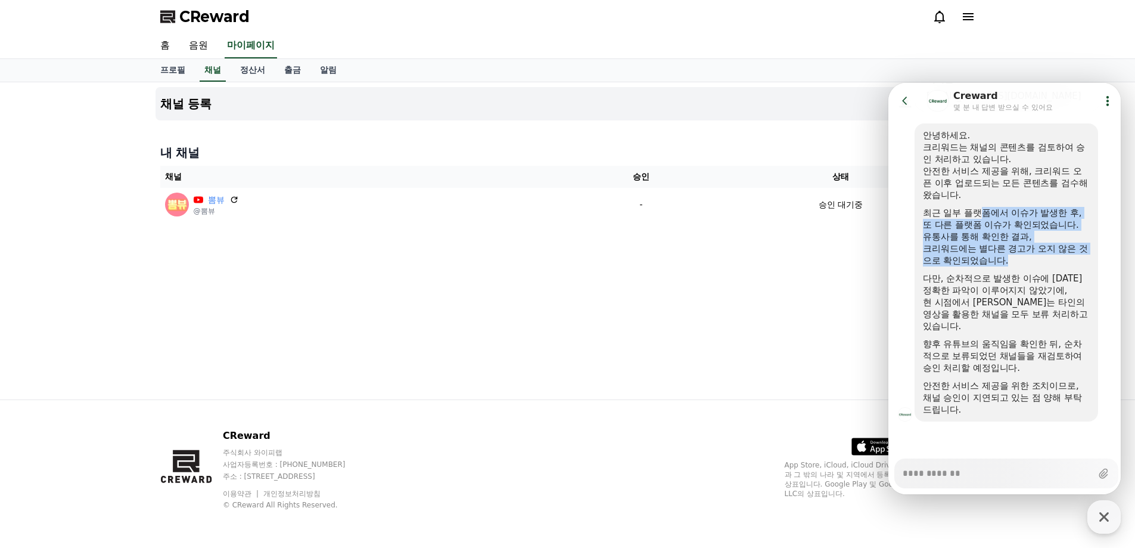
drag, startPoint x: 991, startPoint y: 224, endPoint x: 1026, endPoint y: 275, distance: 62.2
click at [1027, 265] on div "안녕하세요. 크리워드는 채널의 콘텐츠를 검토하여 승인 처리하고 있습니다. 안전한 서비스 제공을 위해, 크리워드 오픈 이후 업로드되는 모든 콘텐…" at bounding box center [1006, 272] width 167 height 286
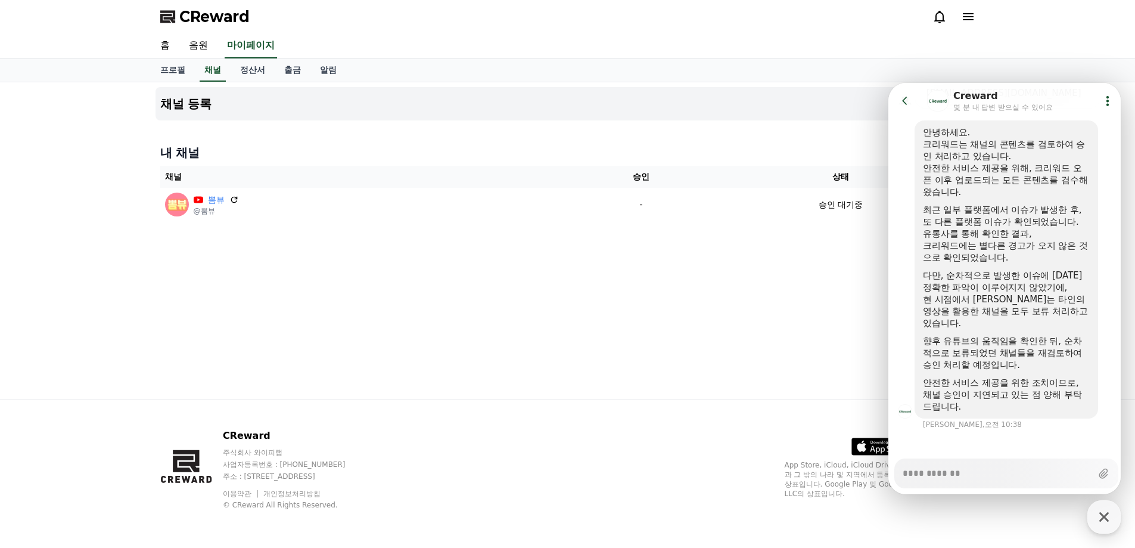
drag, startPoint x: 1025, startPoint y: 285, endPoint x: 976, endPoint y: 268, distance: 52.0
click at [1024, 285] on div "다만, 순차적으로 발생한 이슈에 [DATE] 정확한 파악이 이루어지지 않았기에," at bounding box center [1006, 281] width 167 height 24
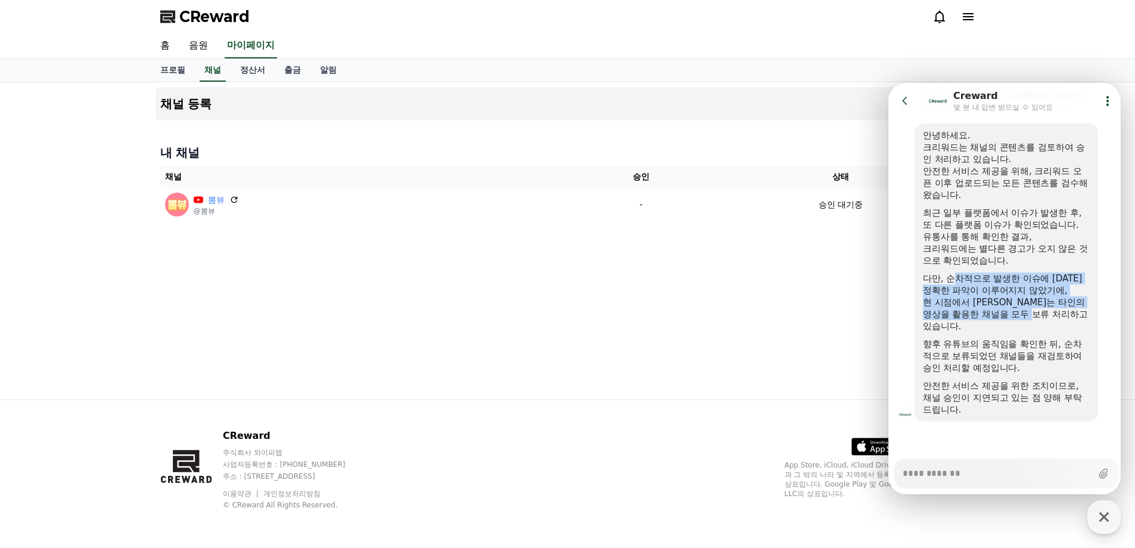
drag, startPoint x: 955, startPoint y: 273, endPoint x: 1058, endPoint y: 310, distance: 109.5
click at [1058, 310] on div "안녕하세요. 크리워드는 채널의 콘텐츠를 검토하여 승인 처리하고 있습니다. 안전한 서비스 제공을 위해, 크리워드 오픈 이후 업로드되는 모든 콘텐…" at bounding box center [1006, 272] width 167 height 286
click at [1054, 309] on div "현 시점에서 [PERSON_NAME]는 타인의 영상을 활용한 채널을 모두 보류 처리하고 있습니다." at bounding box center [1006, 312] width 167 height 36
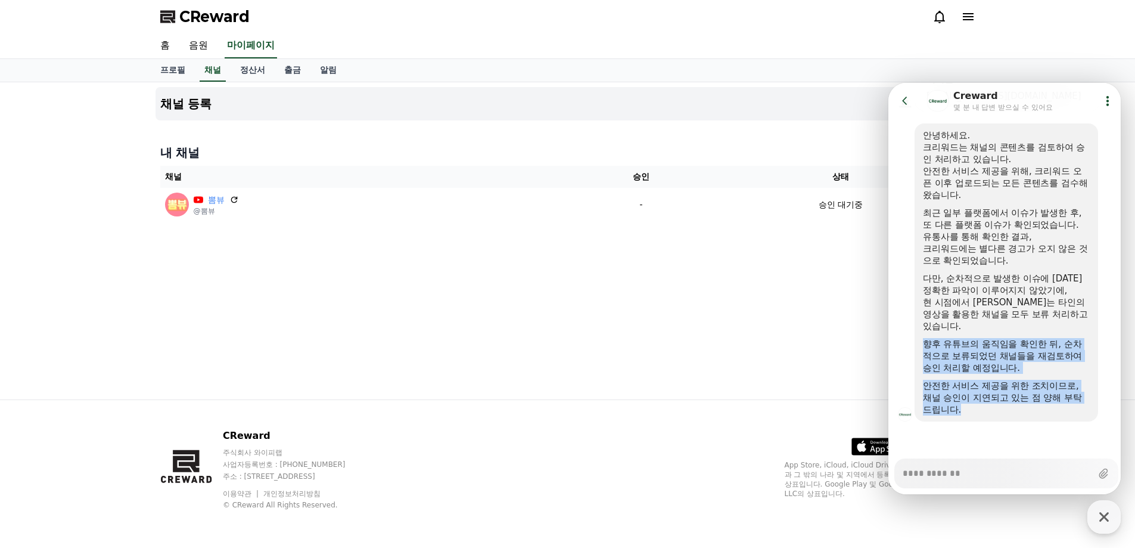
drag, startPoint x: 1009, startPoint y: 366, endPoint x: 1028, endPoint y: 405, distance: 42.4
click at [1028, 405] on div "안녕하세요. 크리워드는 채널의 콘텐츠를 검토하여 승인 처리하고 있습니다. 안전한 서비스 제공을 위해, 크리워드 오픈 이후 업로드되는 모든 콘텐…" at bounding box center [1006, 272] width 167 height 286
click at [1028, 405] on div "채널 승인이 지연되고 있는 점 양해 부탁드립니다." at bounding box center [1006, 404] width 167 height 24
click at [1048, 404] on div "안녕하세요. 크리워드는 채널의 콘텐츠를 검토하여 승인 처리하고 있습니다. 안전한 서비스 제공을 위해, 크리워드 오픈 이후 업로드되는 모든 콘텐…" at bounding box center [1006, 272] width 167 height 286
click at [1049, 405] on div "채널 승인이 지연되고 있는 점 양해 부탁드립니다." at bounding box center [1006, 404] width 167 height 24
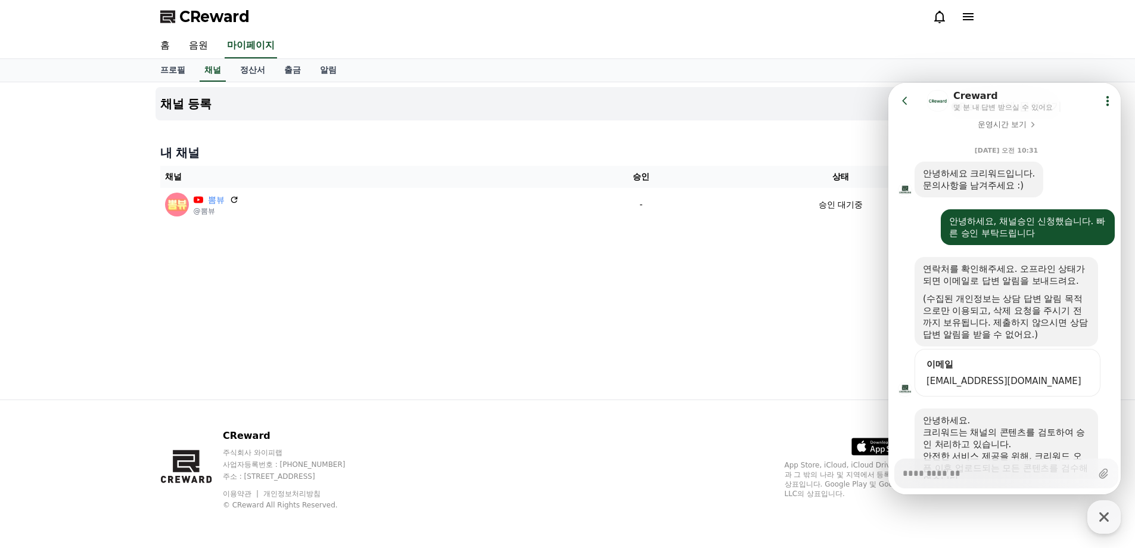
scroll to position [105, 0]
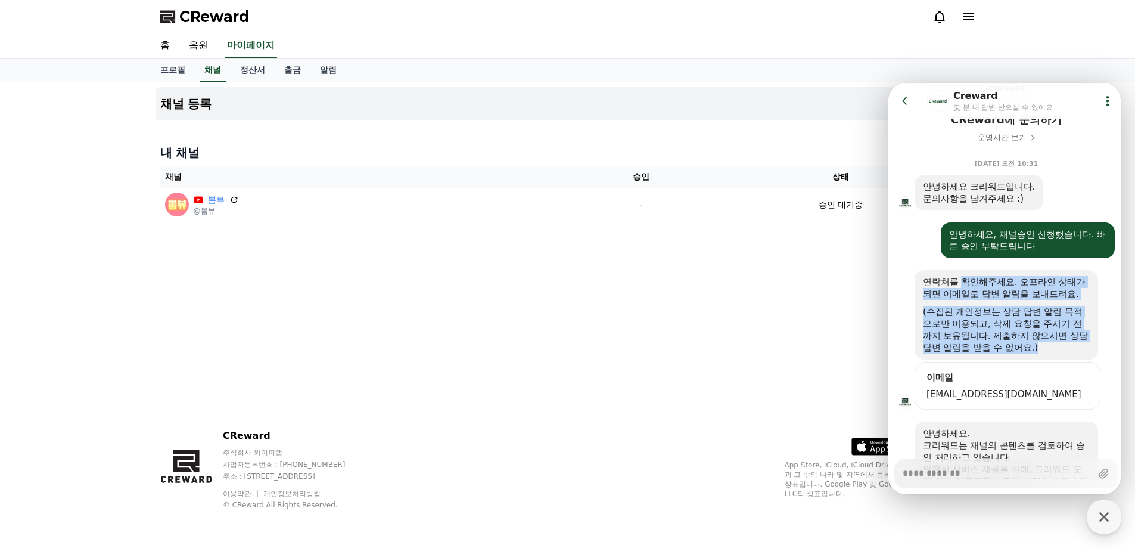
drag, startPoint x: 971, startPoint y: 290, endPoint x: 1027, endPoint y: 351, distance: 82.7
click at [1027, 351] on div "연락처를 확인해주세요. 오프라인 상태가 되면 이메일로 답변 알림을 보내드려요. (수집된 개인정보는 상담 답변 알림 목적으로만 이용되고, 삭제 …" at bounding box center [1006, 314] width 167 height 77
click at [1015, 337] on div "(수집된 개인정보는 상담 답변 알림 목적으로만 이용되고, 삭제 요청을 주시기 전까지 보유됩니다. 제출하지 않으시면 상담 답변 알림을 받을 수 …" at bounding box center [1006, 330] width 167 height 48
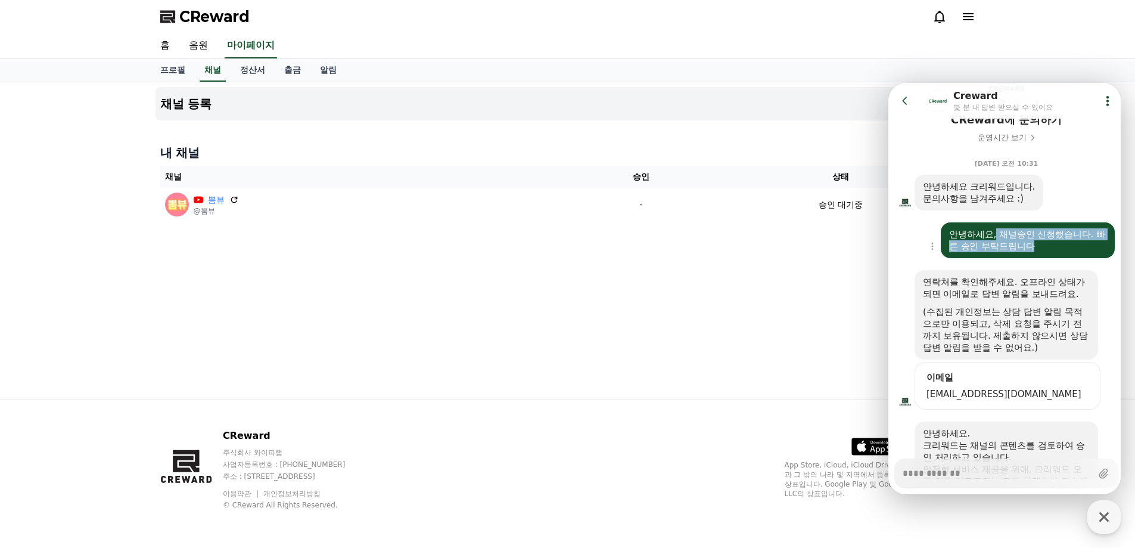
drag, startPoint x: 996, startPoint y: 228, endPoint x: 1038, endPoint y: 245, distance: 45.2
click at [1038, 245] on div "안녕하세요, 채널승인 신청했습니다. 빠른 승인 부탁드립니다" at bounding box center [1028, 240] width 174 height 36
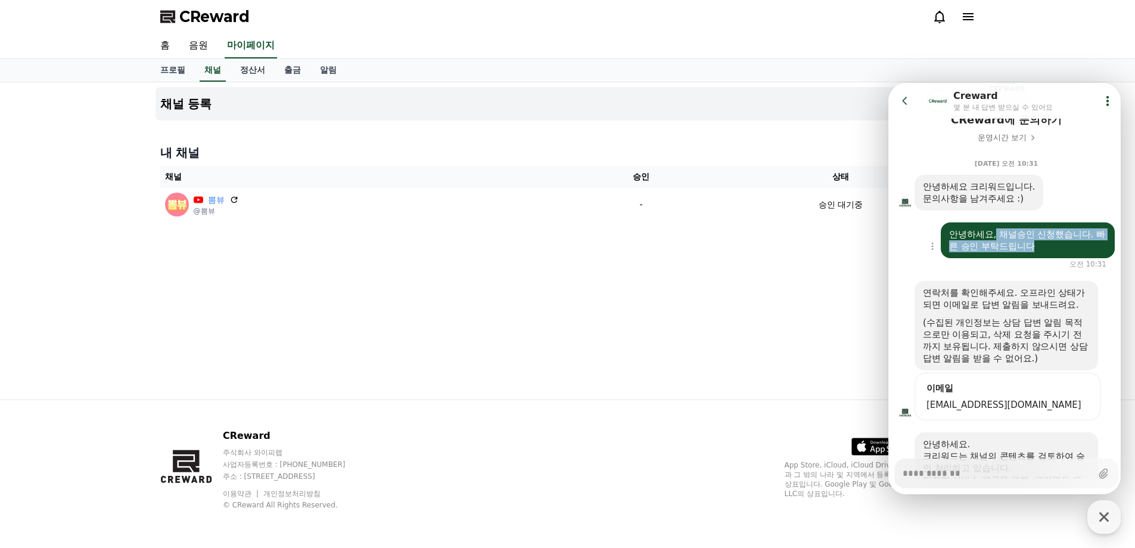
click at [1038, 246] on div "안녕하세요, 채널승인 신청했습니다. 빠른 승인 부탁드립니다" at bounding box center [1027, 240] width 157 height 24
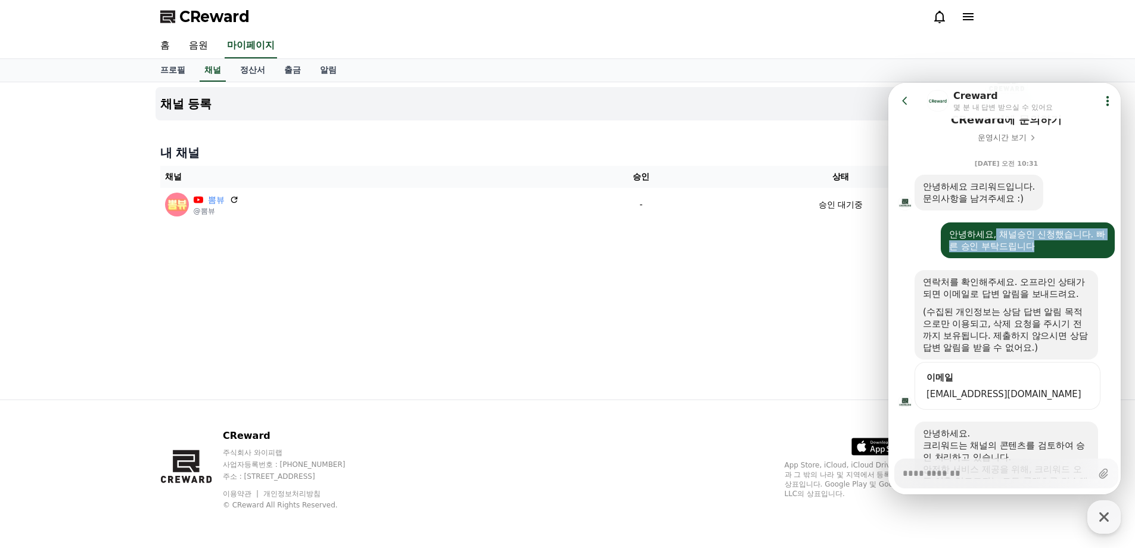
click at [902, 94] on button "Go to previous page" at bounding box center [910, 101] width 32 height 24
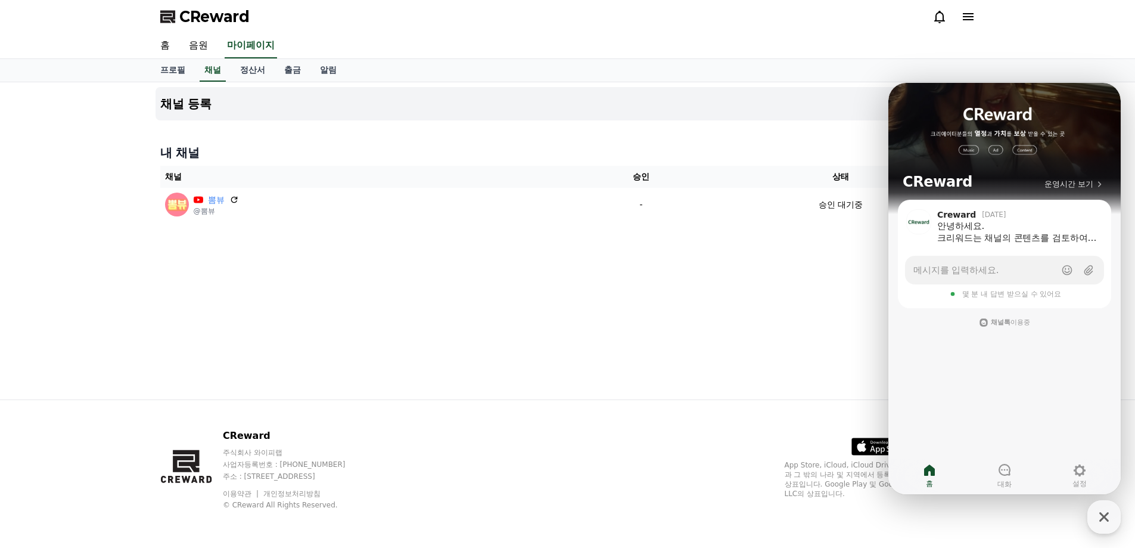
click at [833, 278] on div "채널 등록 내 채널 채널 승인 상태 뽐뷰 @뽐뷰 - 승인 대기중" at bounding box center [568, 240] width 834 height 317
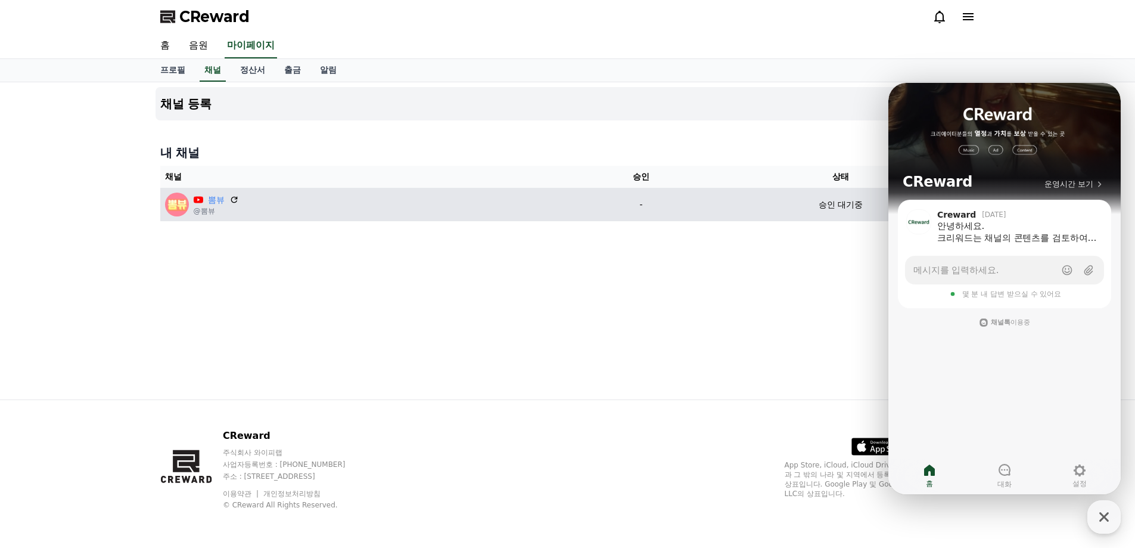
click at [172, 206] on img at bounding box center [177, 204] width 24 height 24
click at [201, 198] on icon at bounding box center [199, 199] width 10 height 7
click at [217, 199] on link "뽐뷰" at bounding box center [216, 200] width 17 height 13
